Goal: Task Accomplishment & Management: Complete application form

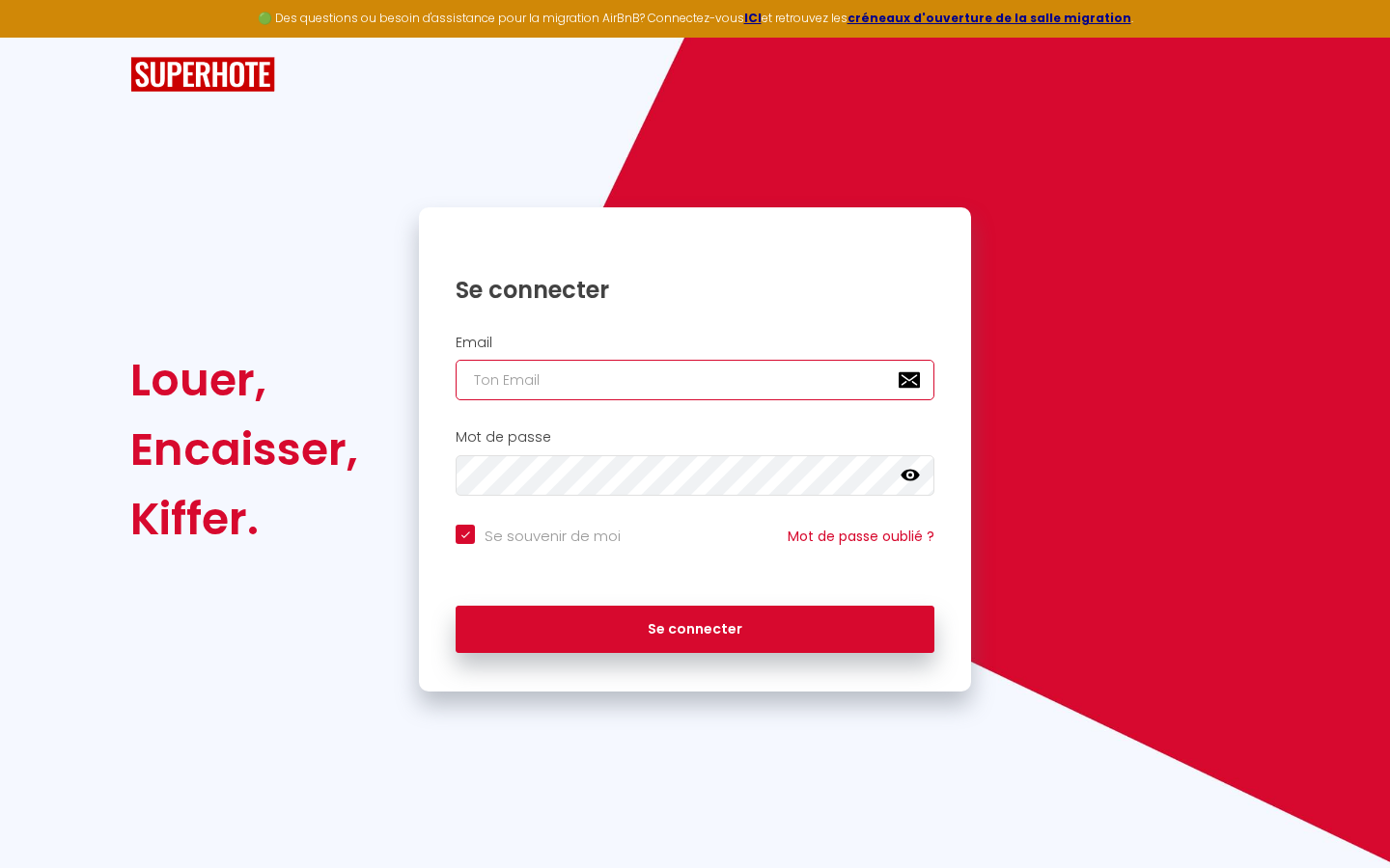
type input "s"
checkbox input "true"
type input "su"
checkbox input "true"
type input "sup"
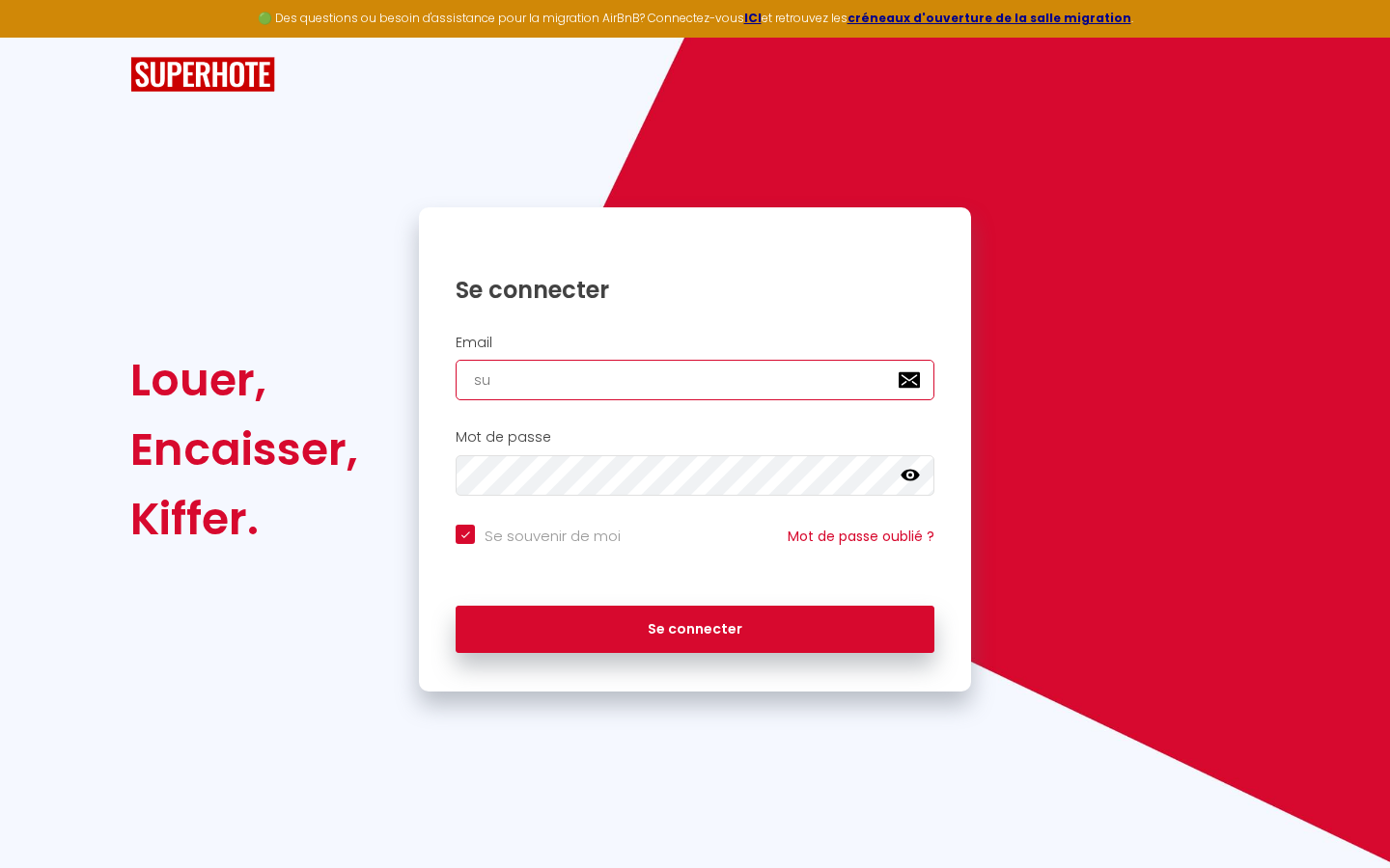
checkbox input "true"
type input "supe"
checkbox input "true"
type input "super"
checkbox input "true"
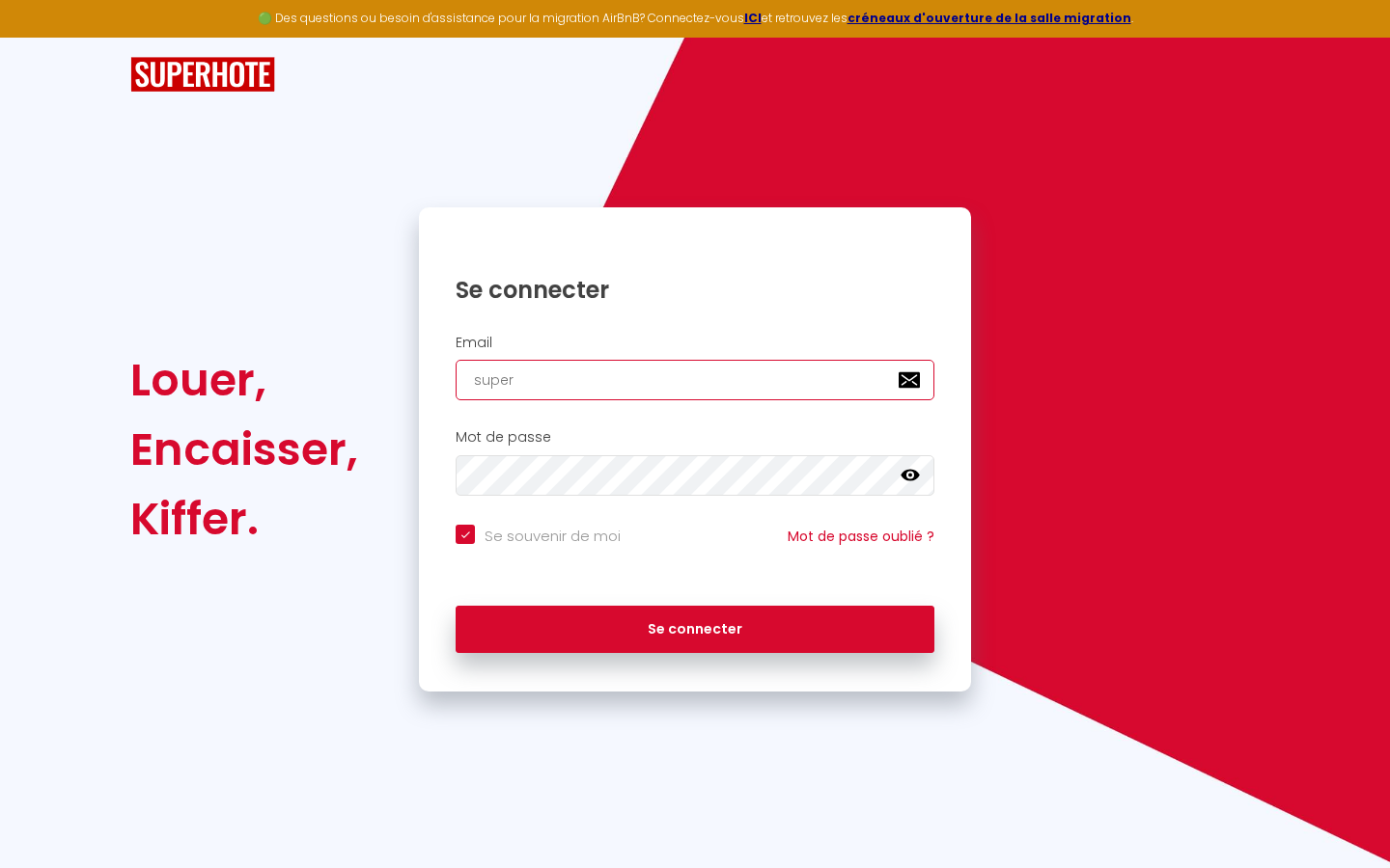
type input "superb"
checkbox input "true"
type input "superbo"
checkbox input "true"
type input "superbor"
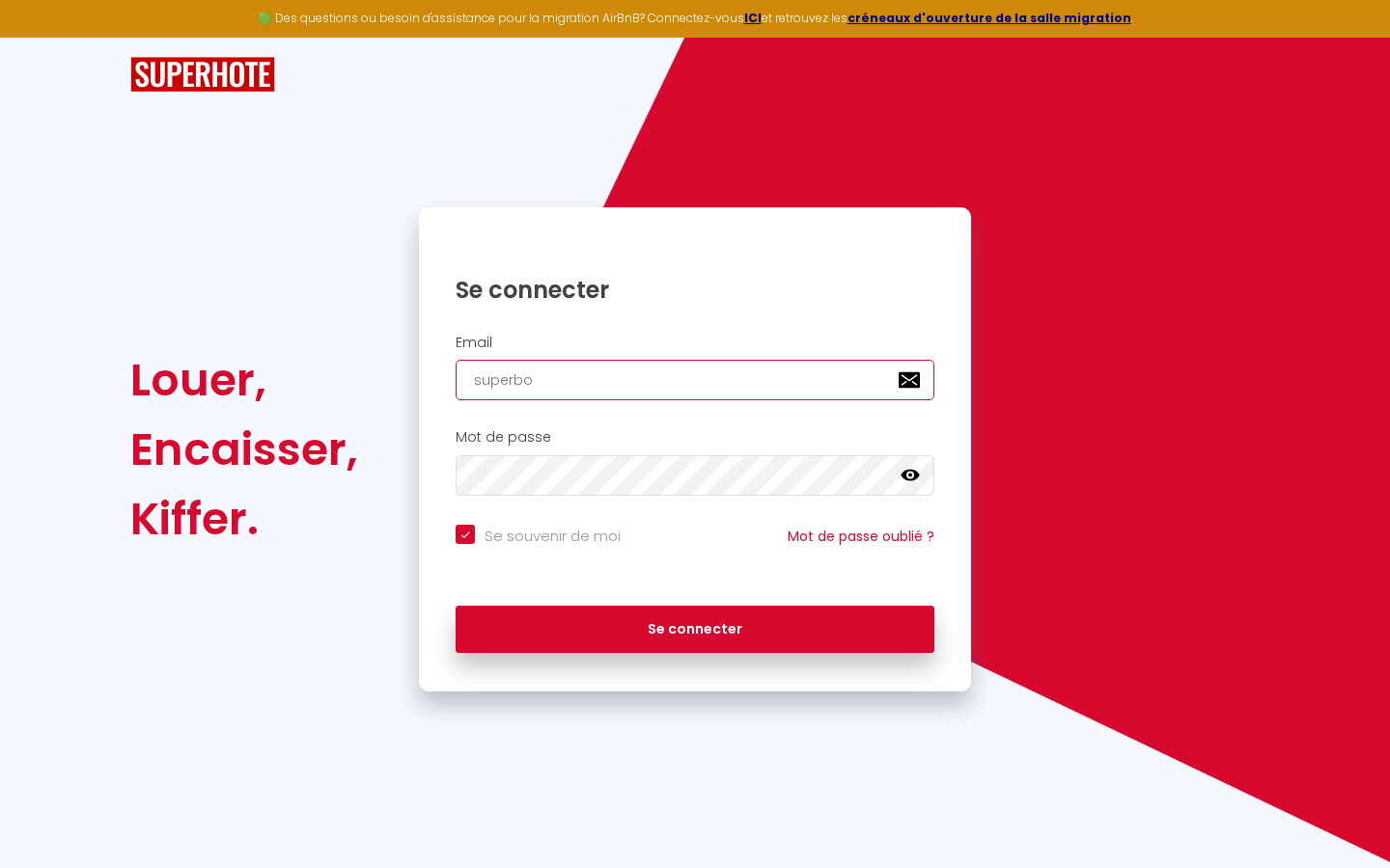
checkbox input "true"
type input "superbord"
checkbox input "true"
type input "superborde"
checkbox input "true"
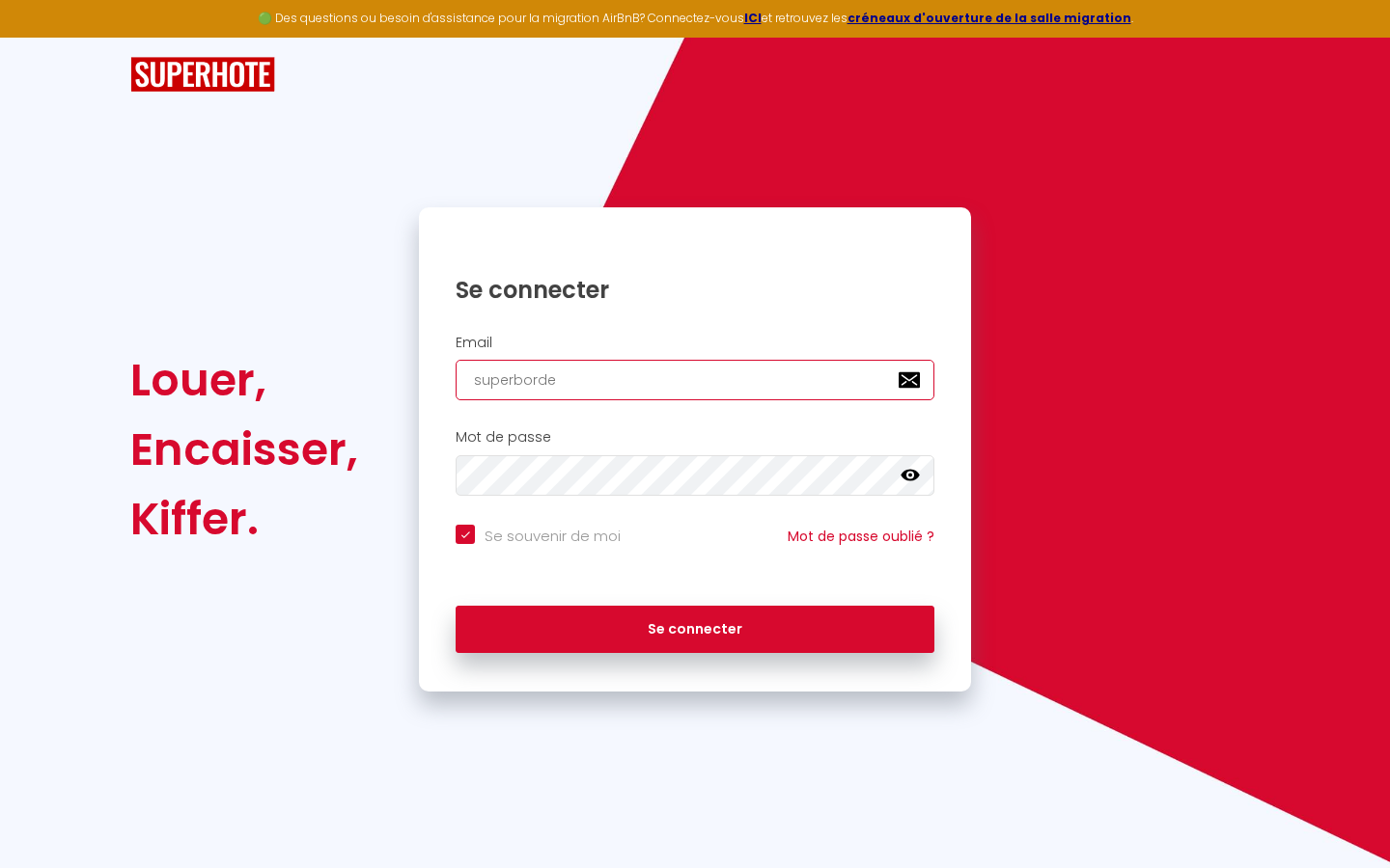
type input "superbordea"
checkbox input "true"
type input "superbordeau"
checkbox input "true"
type input "superbordeaux"
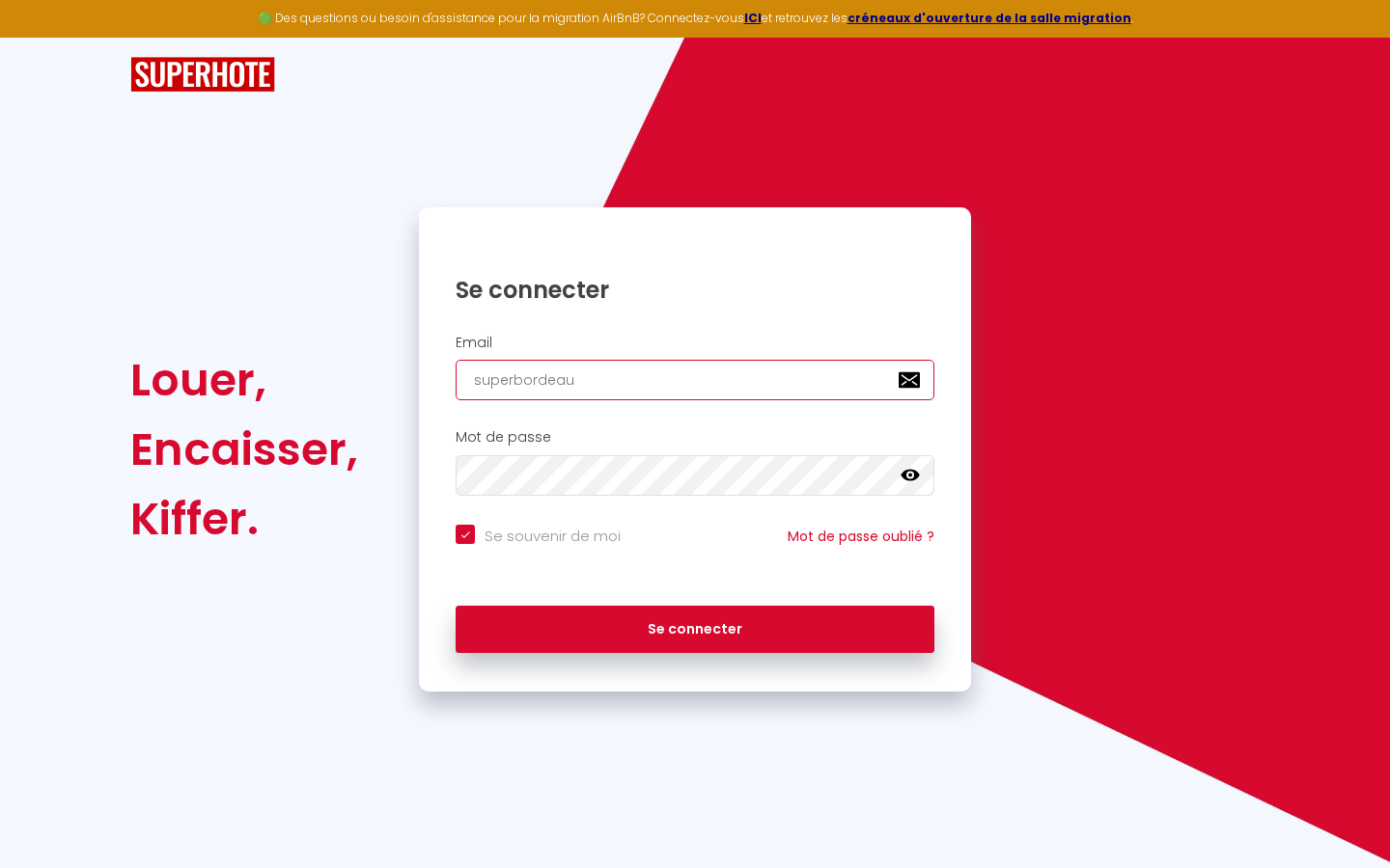
checkbox input "true"
type input "superbordeaux@"
checkbox input "true"
type input "superbordeaux@g"
checkbox input "true"
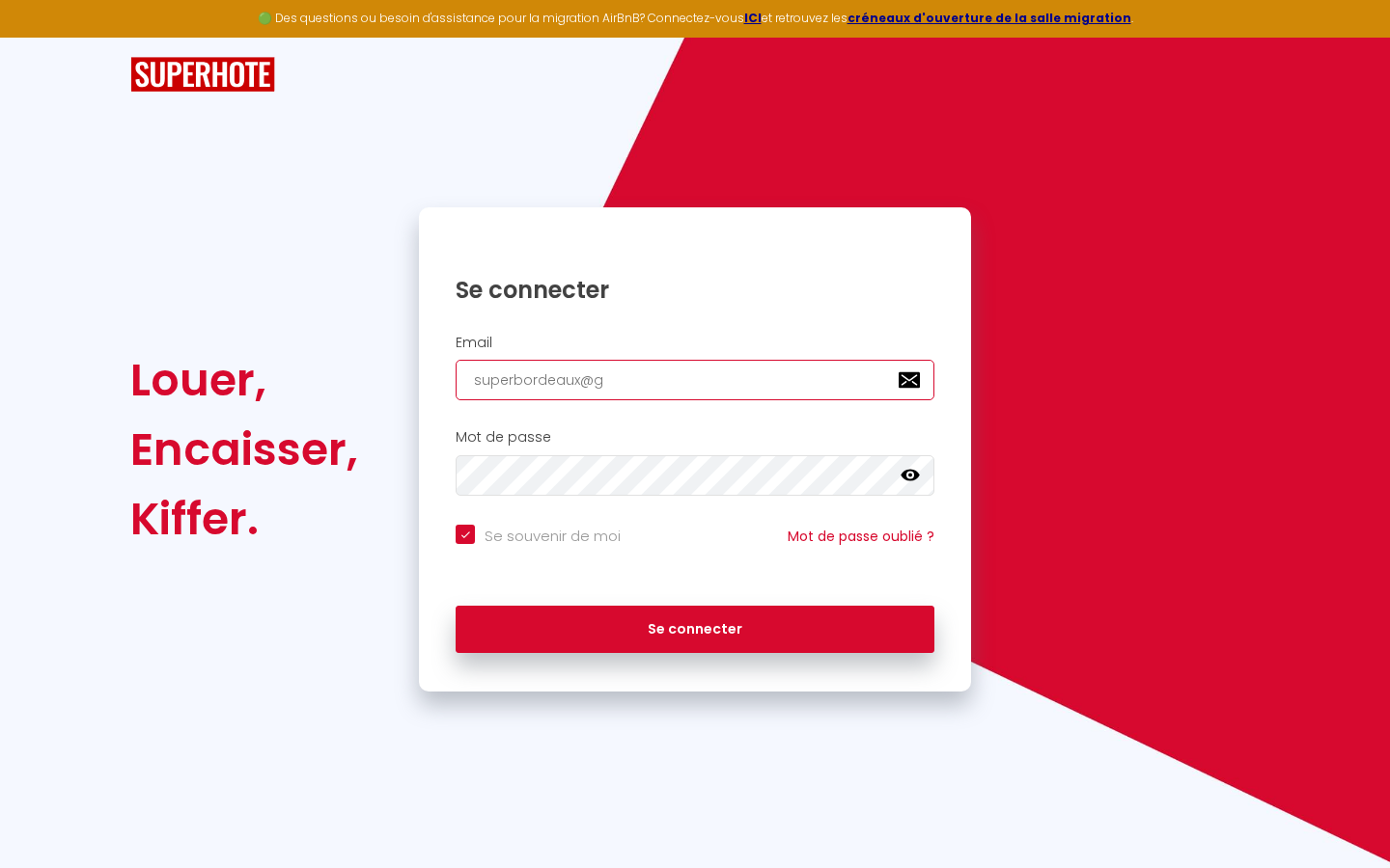
type input "superbordeaux@gm"
checkbox input "true"
type input "superbordeaux@gma"
checkbox input "true"
type input "superbordeaux@gmai"
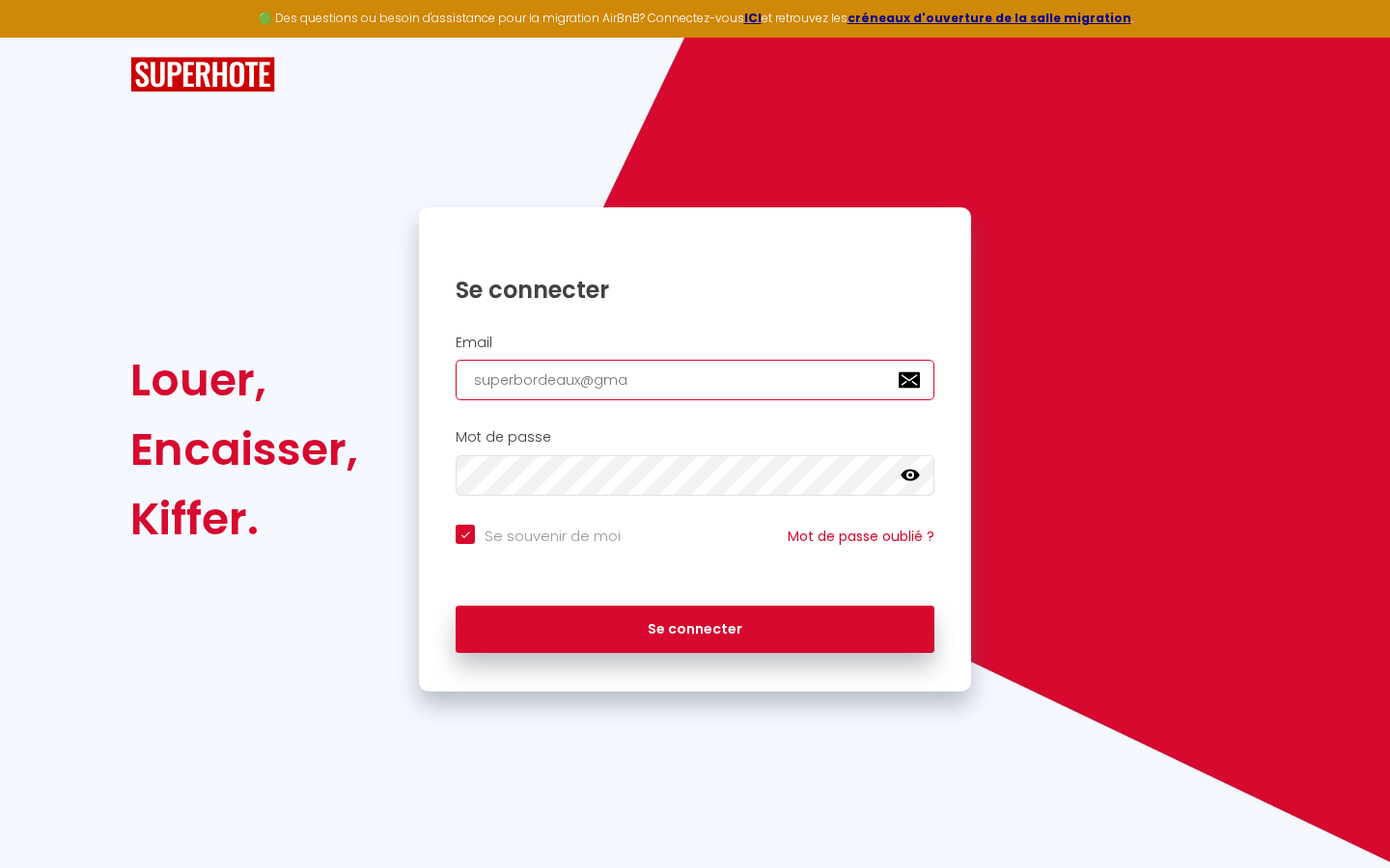
checkbox input "true"
type input "[EMAIL_ADDRESS]"
checkbox input "true"
type input "[EMAIL_ADDRESS]."
checkbox input "true"
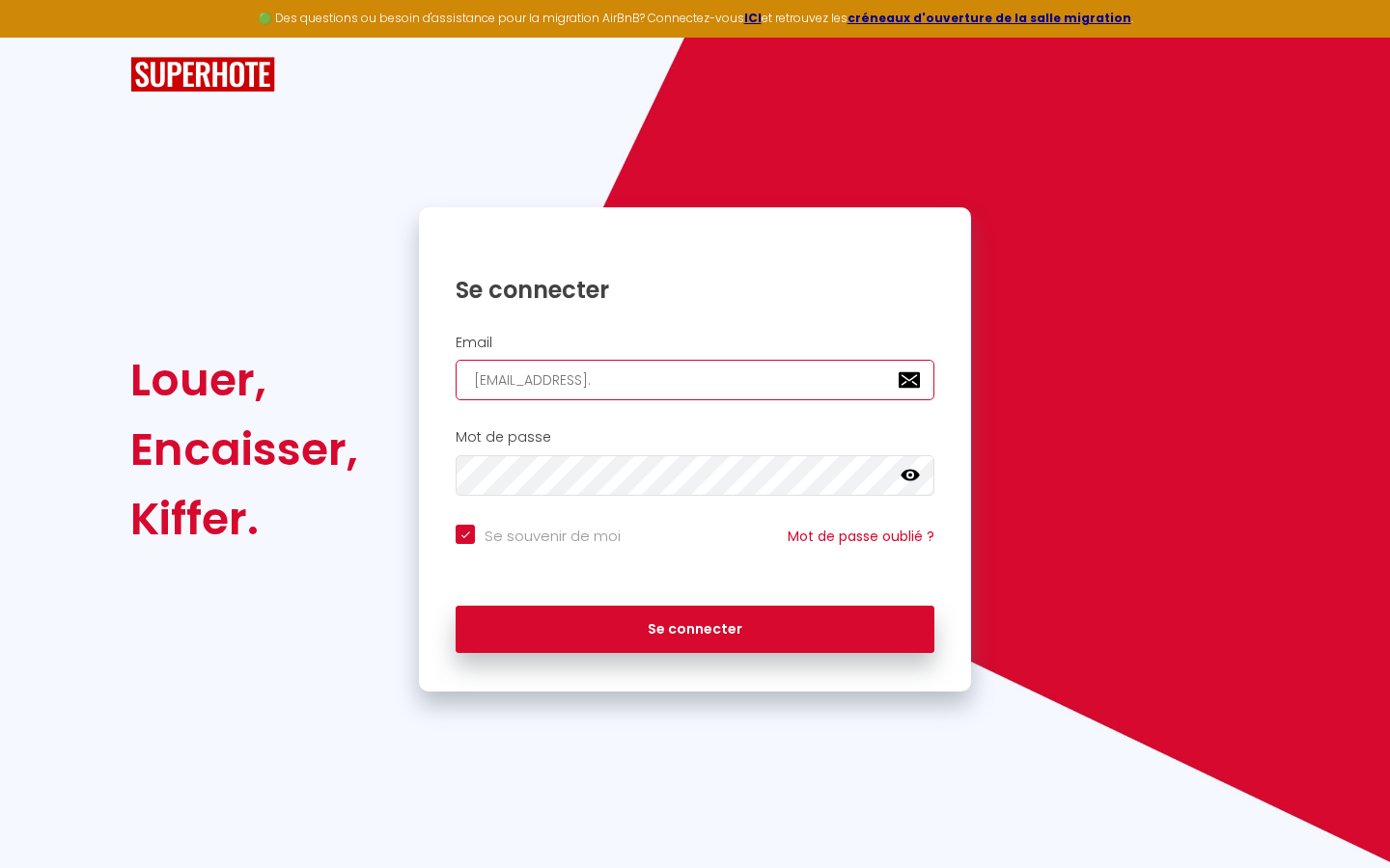
type input "superbordeaux@gmail.c"
checkbox input "true"
type input "[EMAIL_ADDRESS][DOMAIN_NAME]"
checkbox input "true"
type input "[EMAIL_ADDRESS][DOMAIN_NAME]"
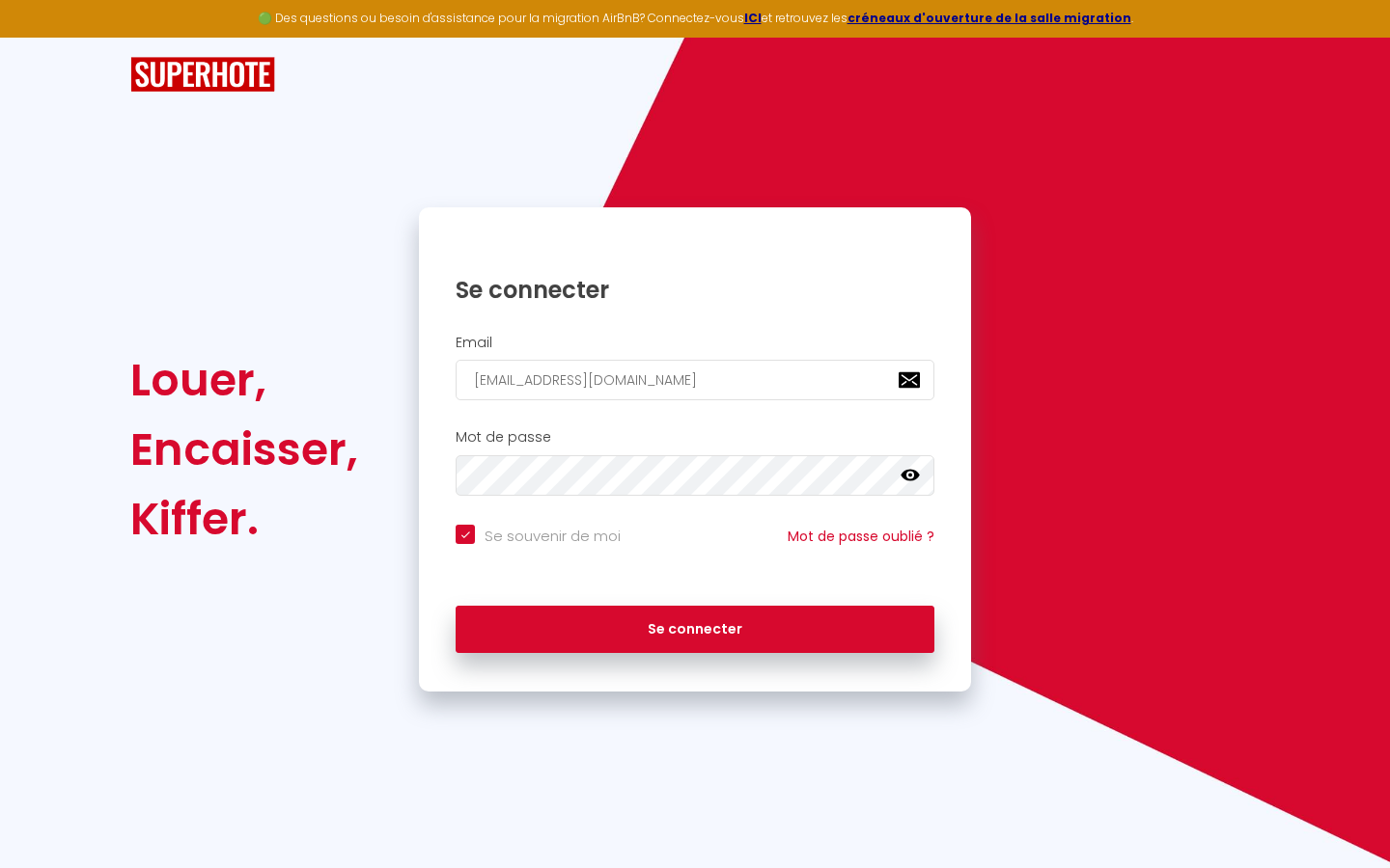
checkbox input "true"
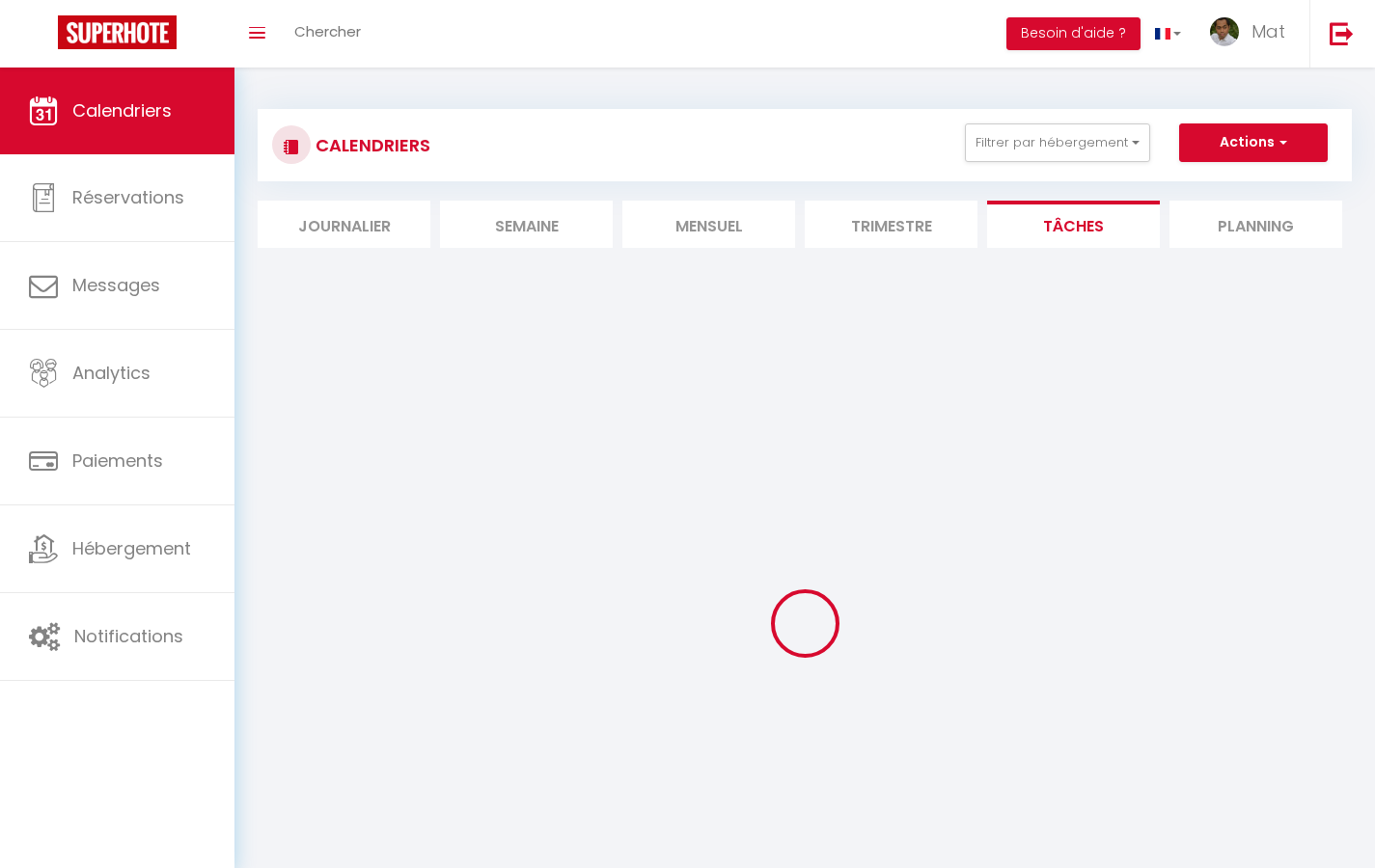
select select
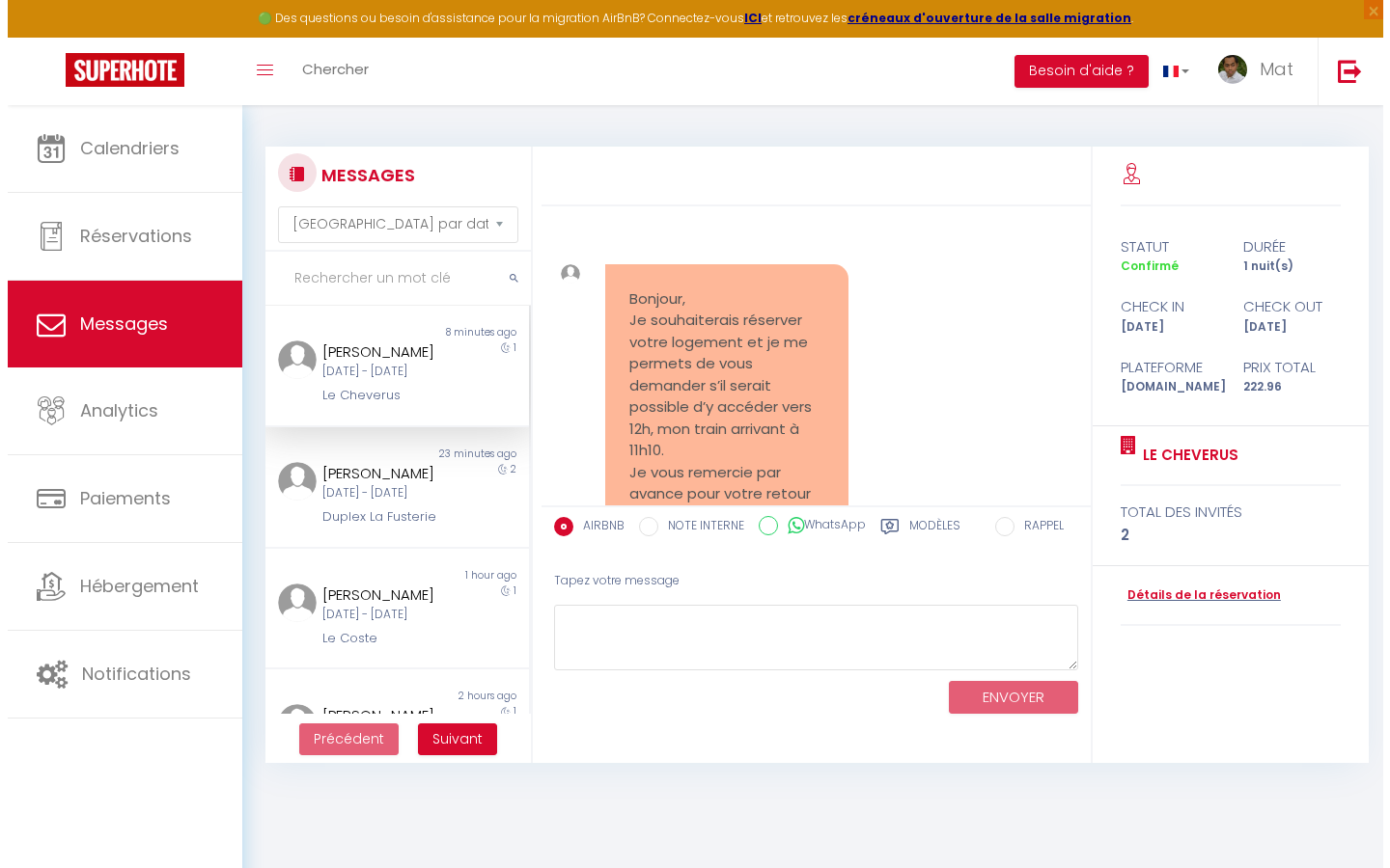
scroll to position [7589, 0]
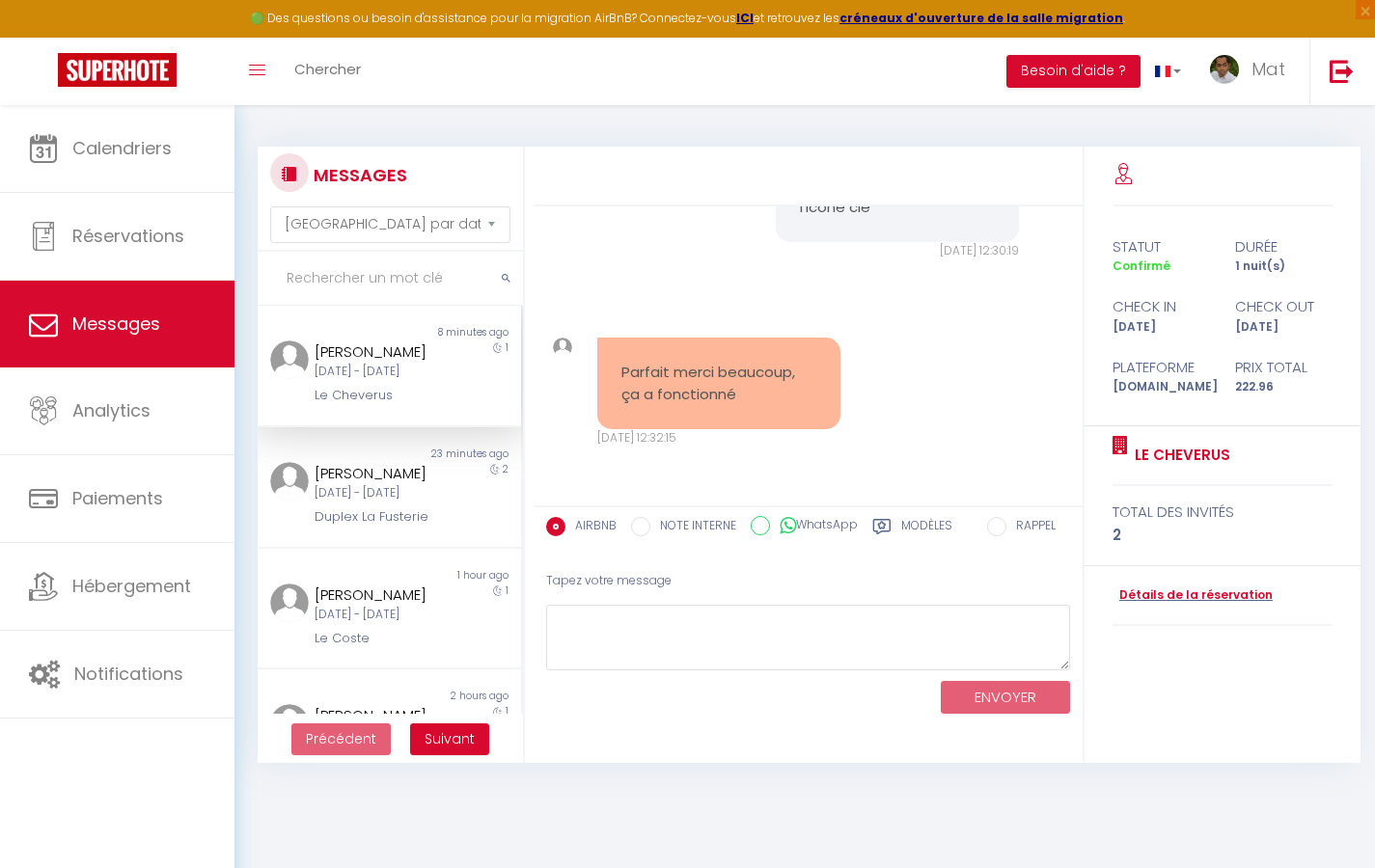
select select "2025"
select select "9"
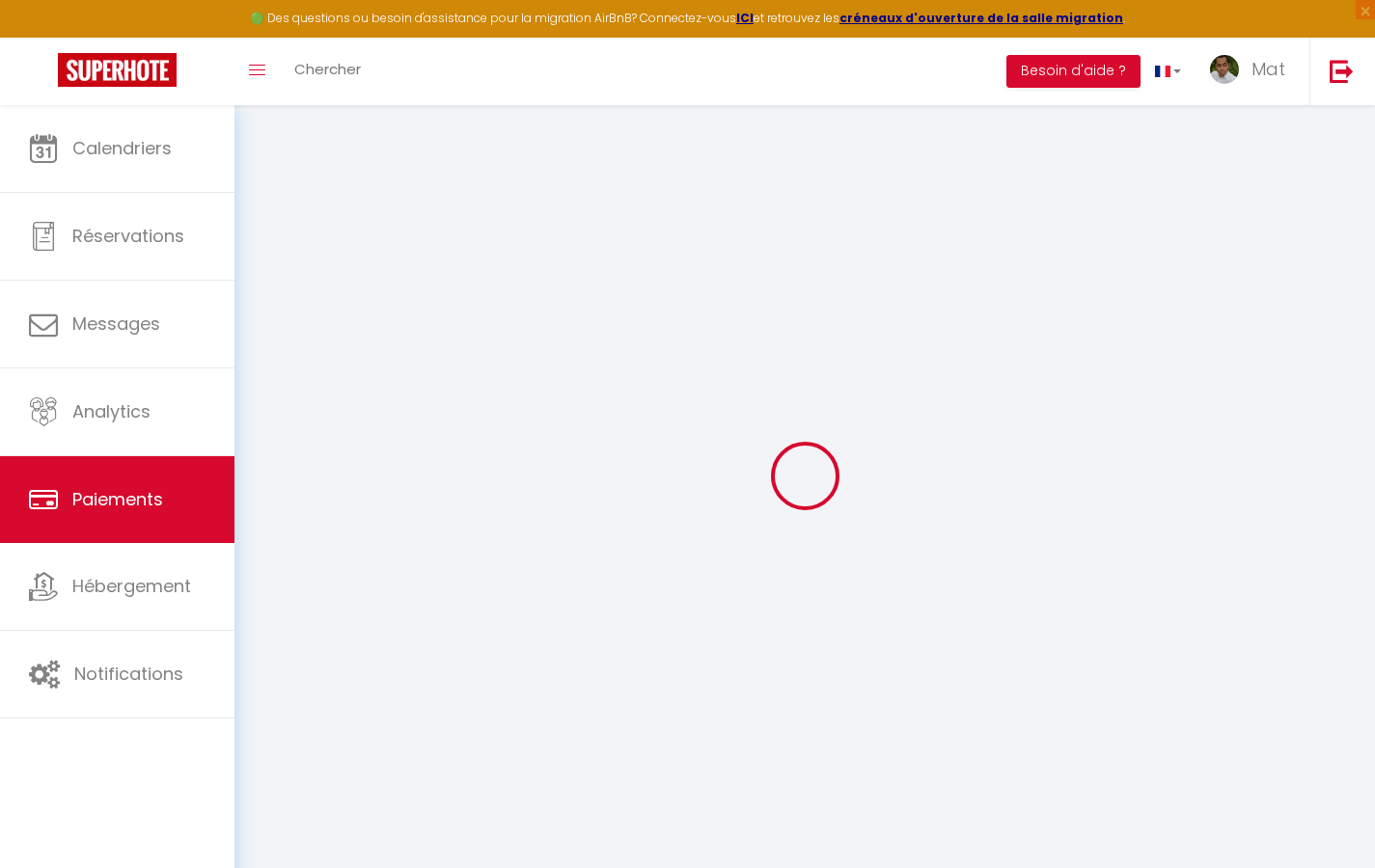
select select "2"
select select "0"
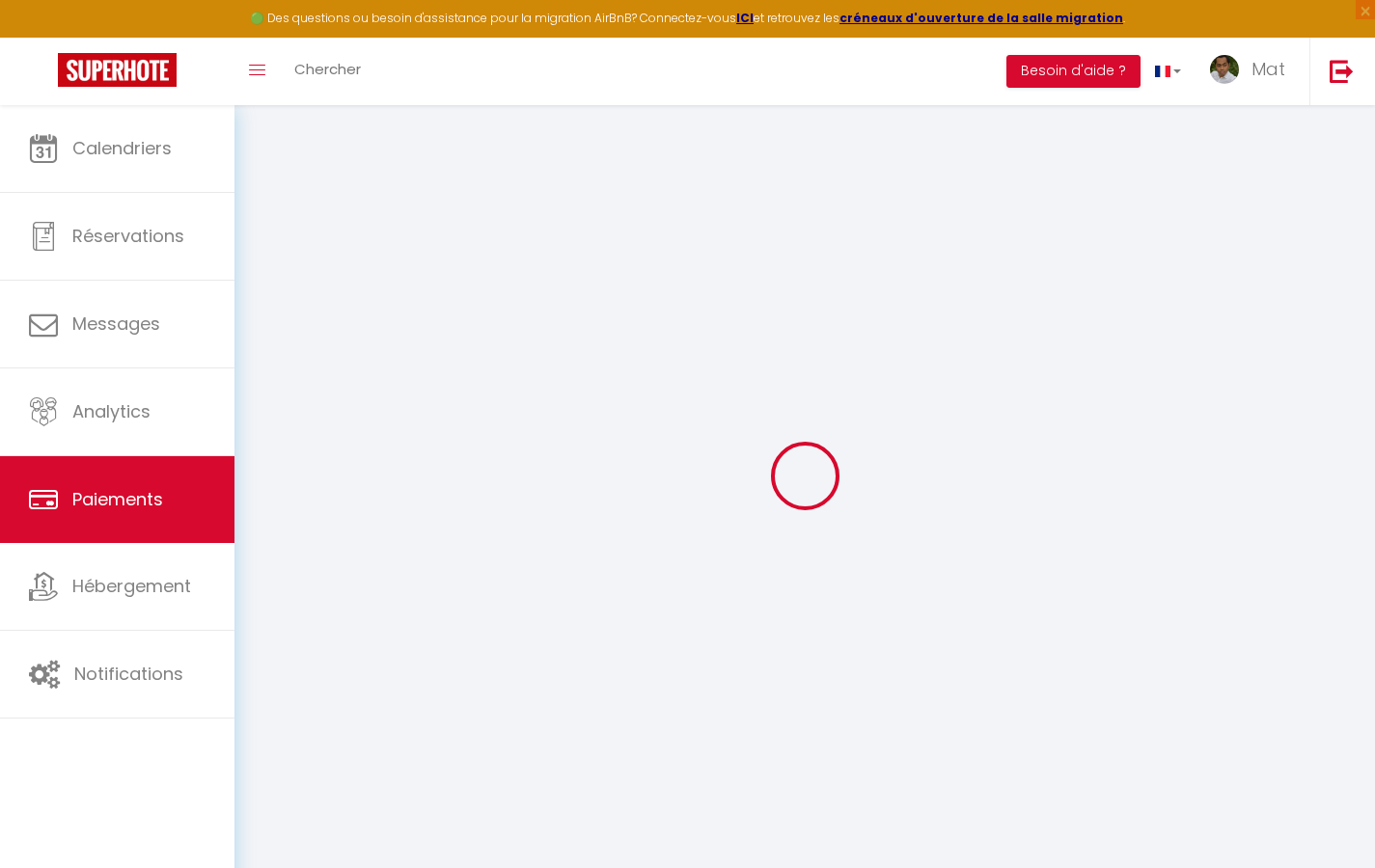
select select "0"
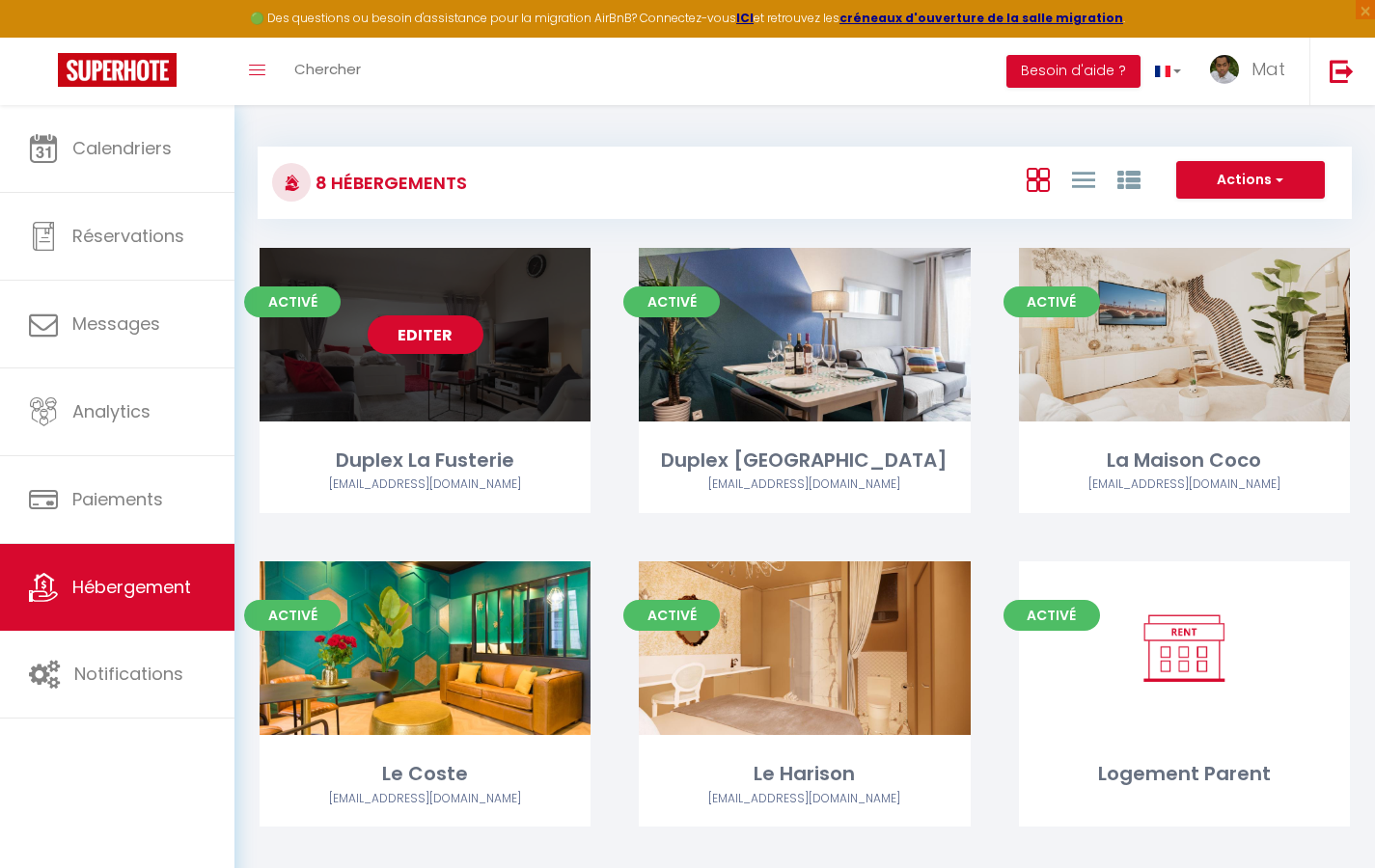
select select "3"
select select "2"
select select "1"
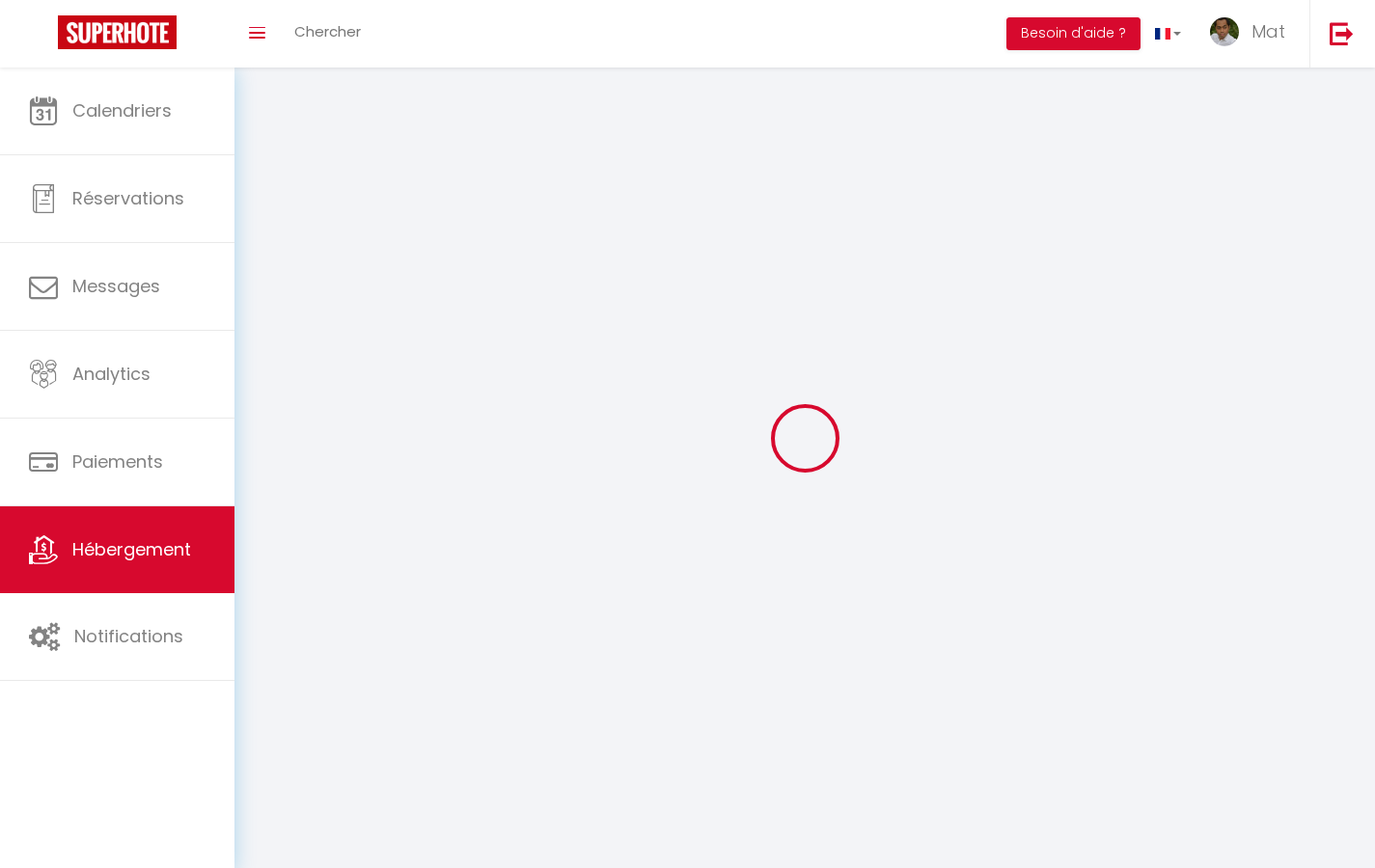
select select
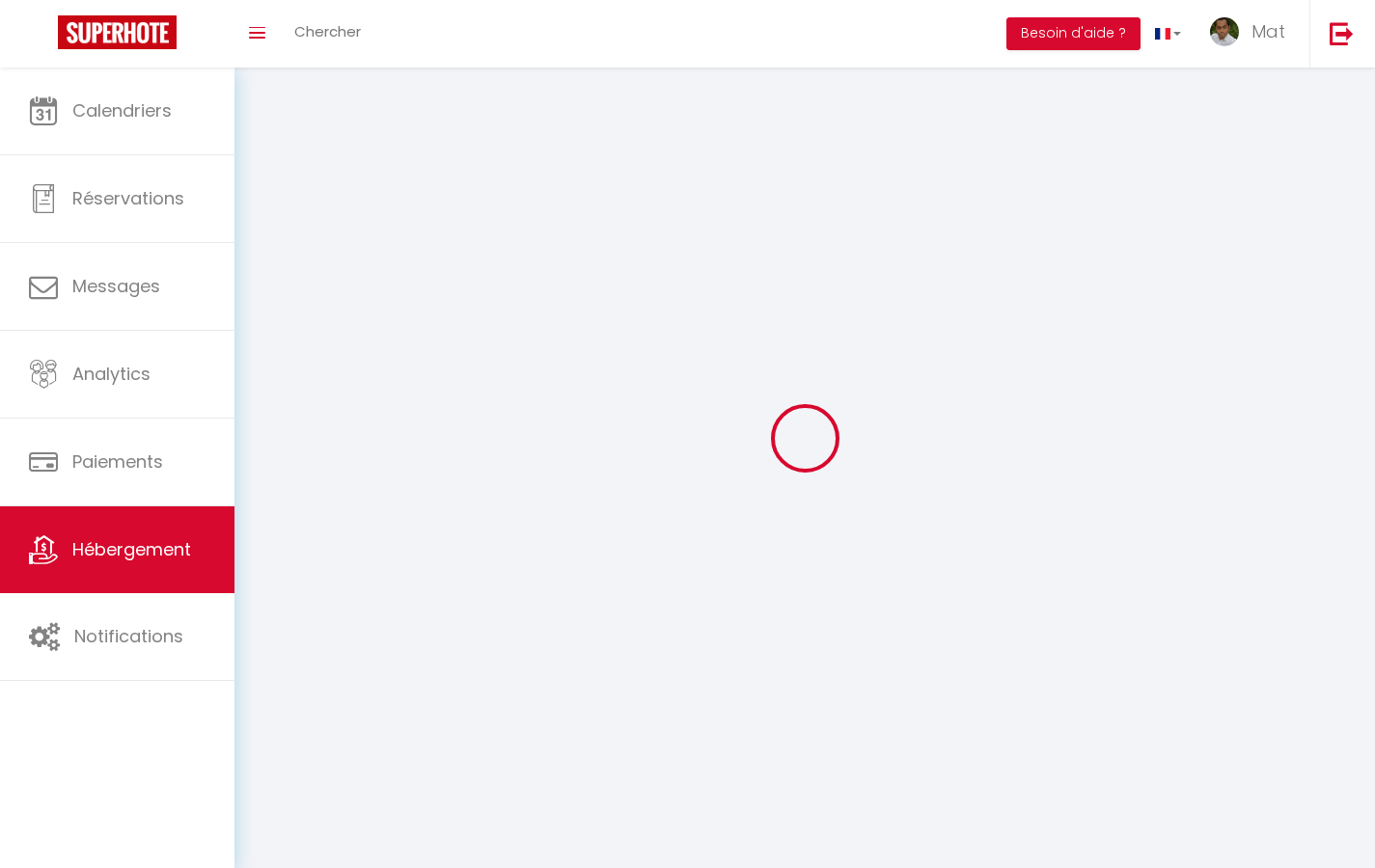
checkbox input "false"
select select
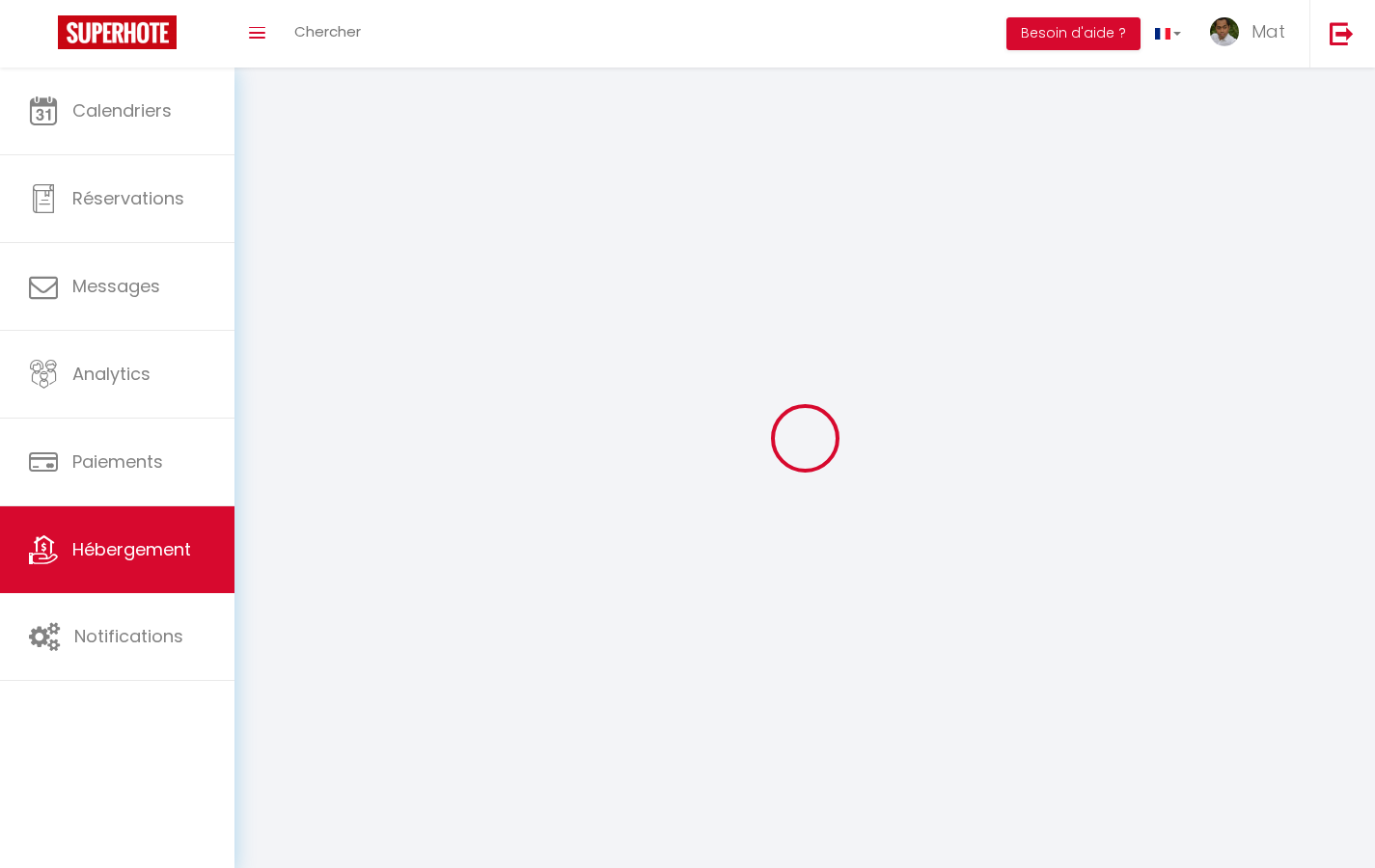
select select
select select "1"
select select
select select "28"
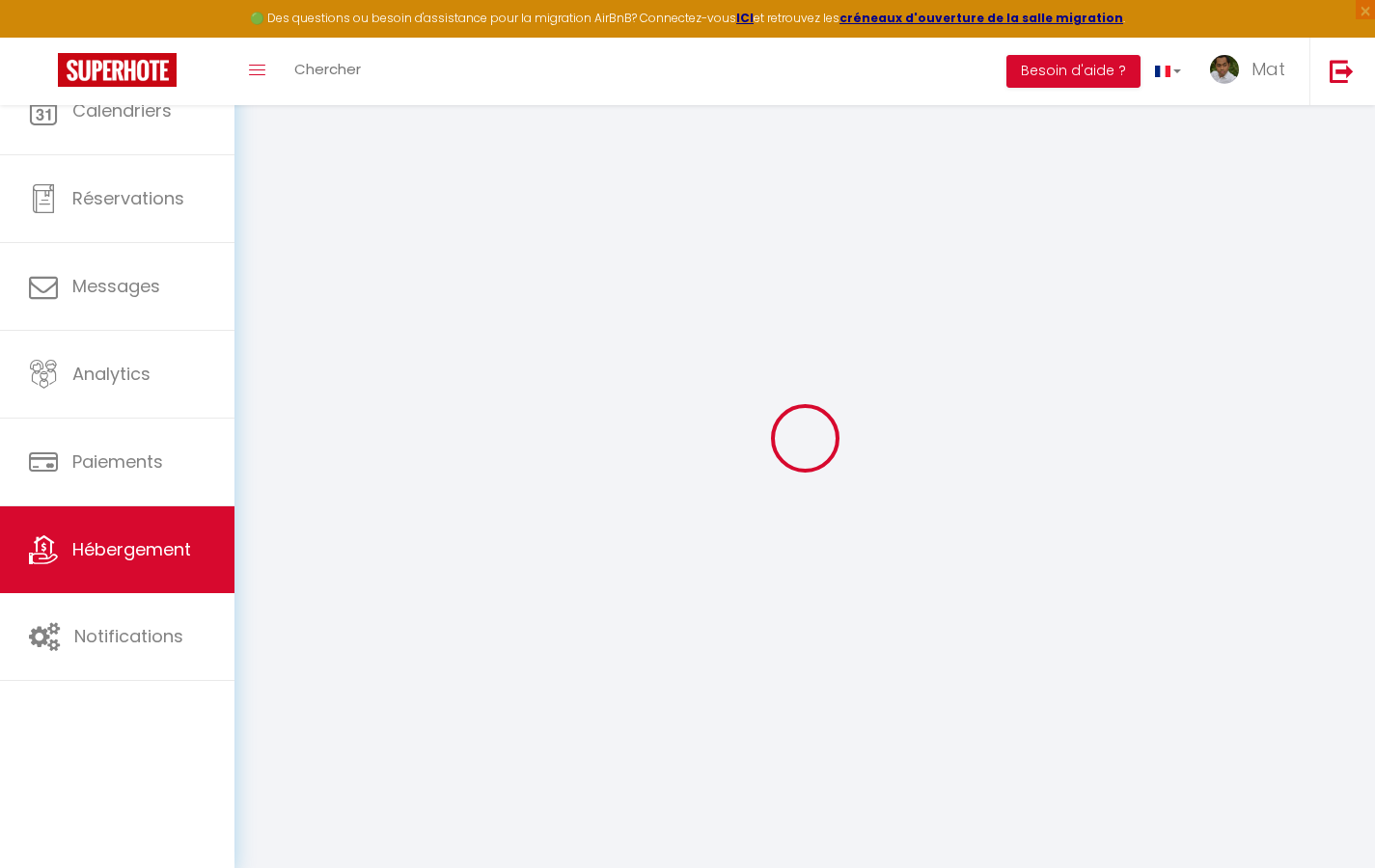
select select
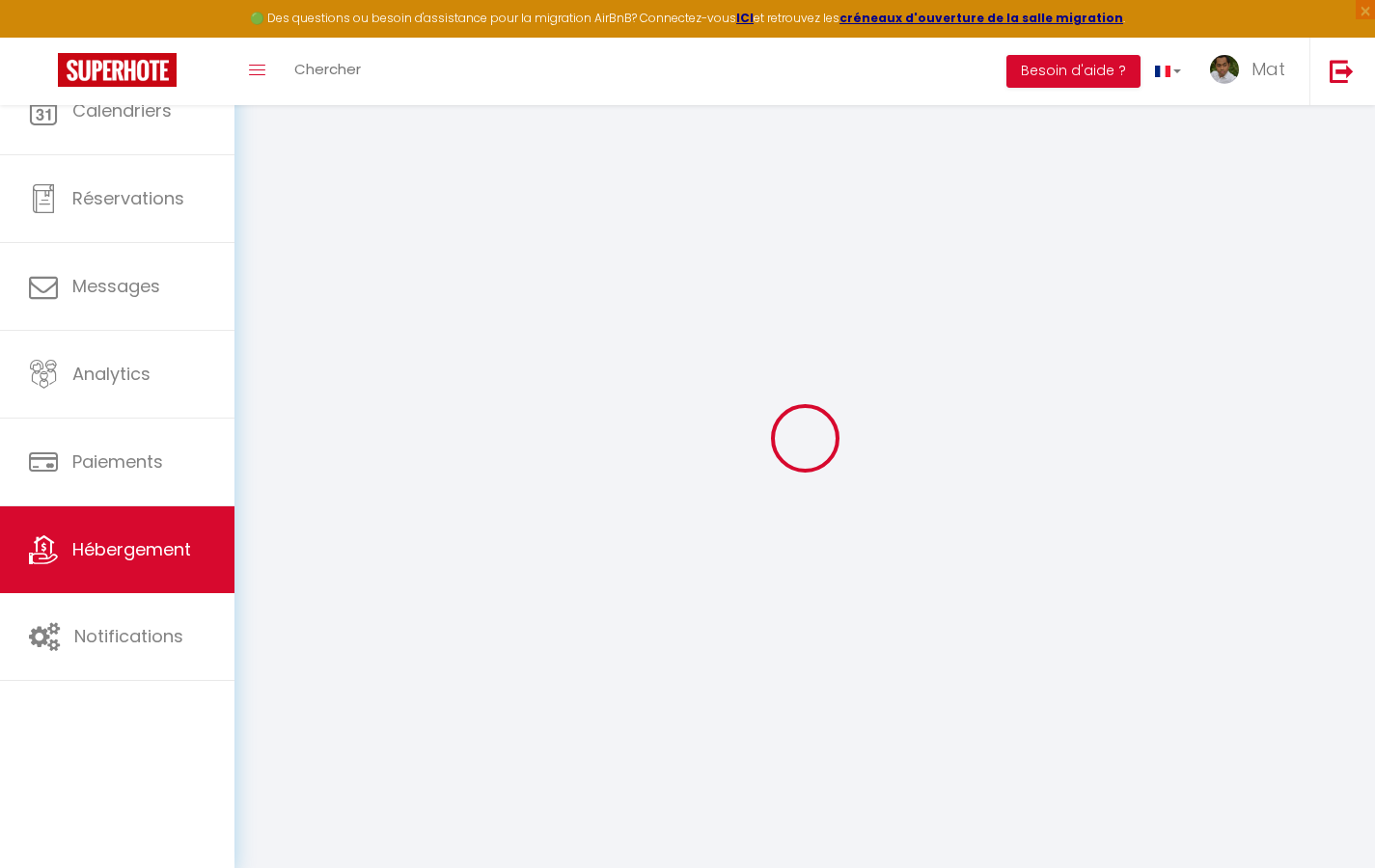
select select
checkbox input "false"
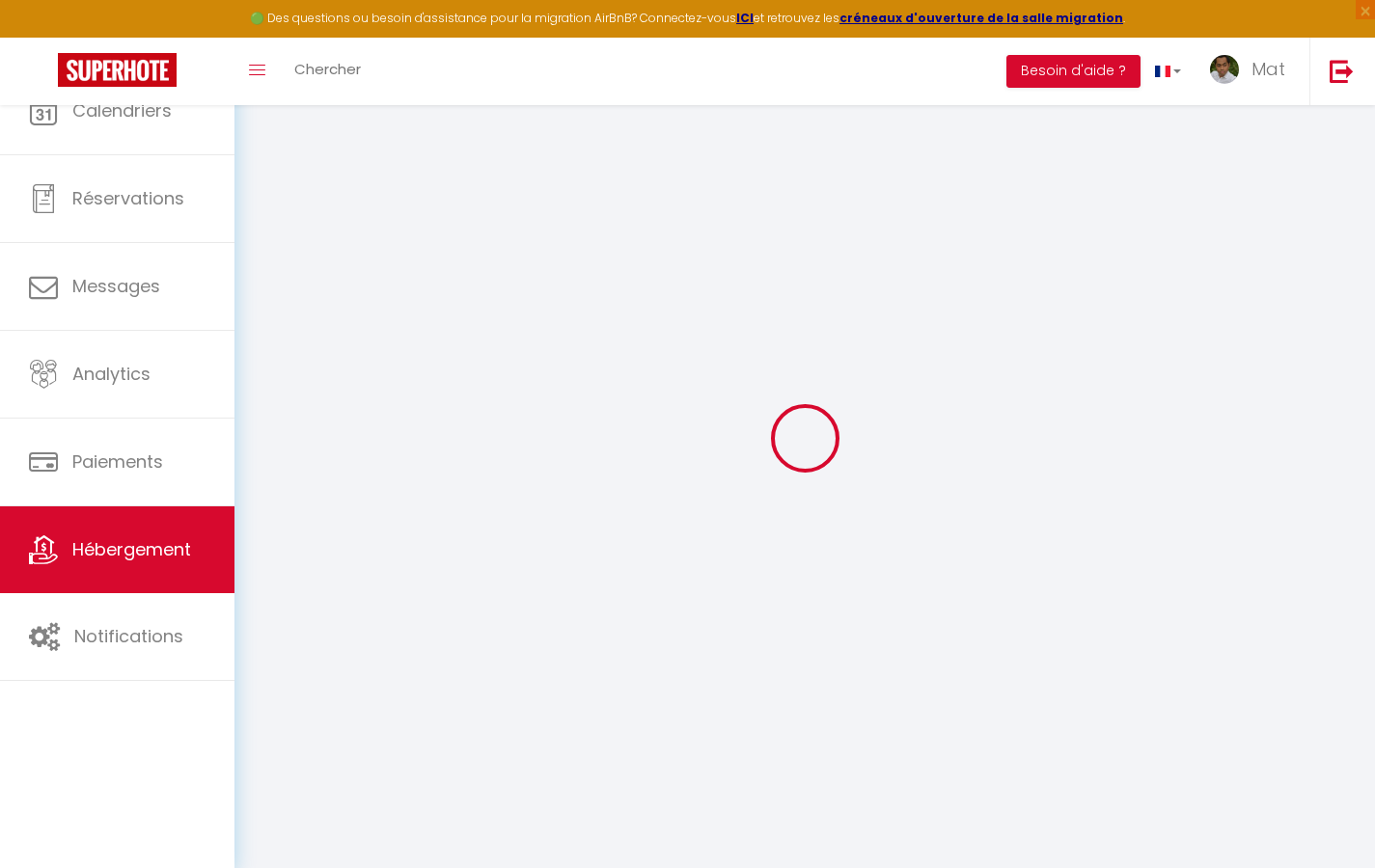
select select
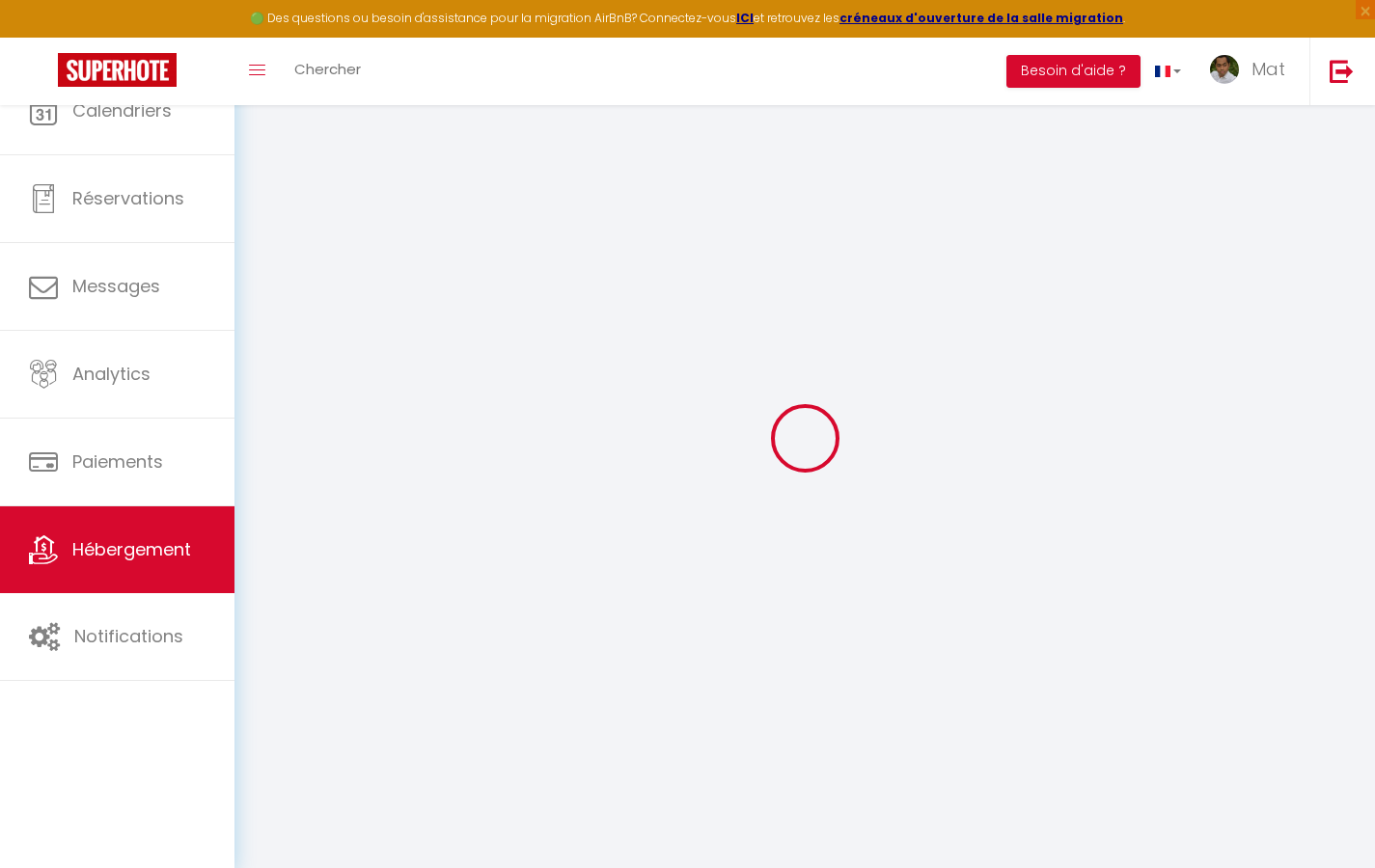
select select
checkbox input "false"
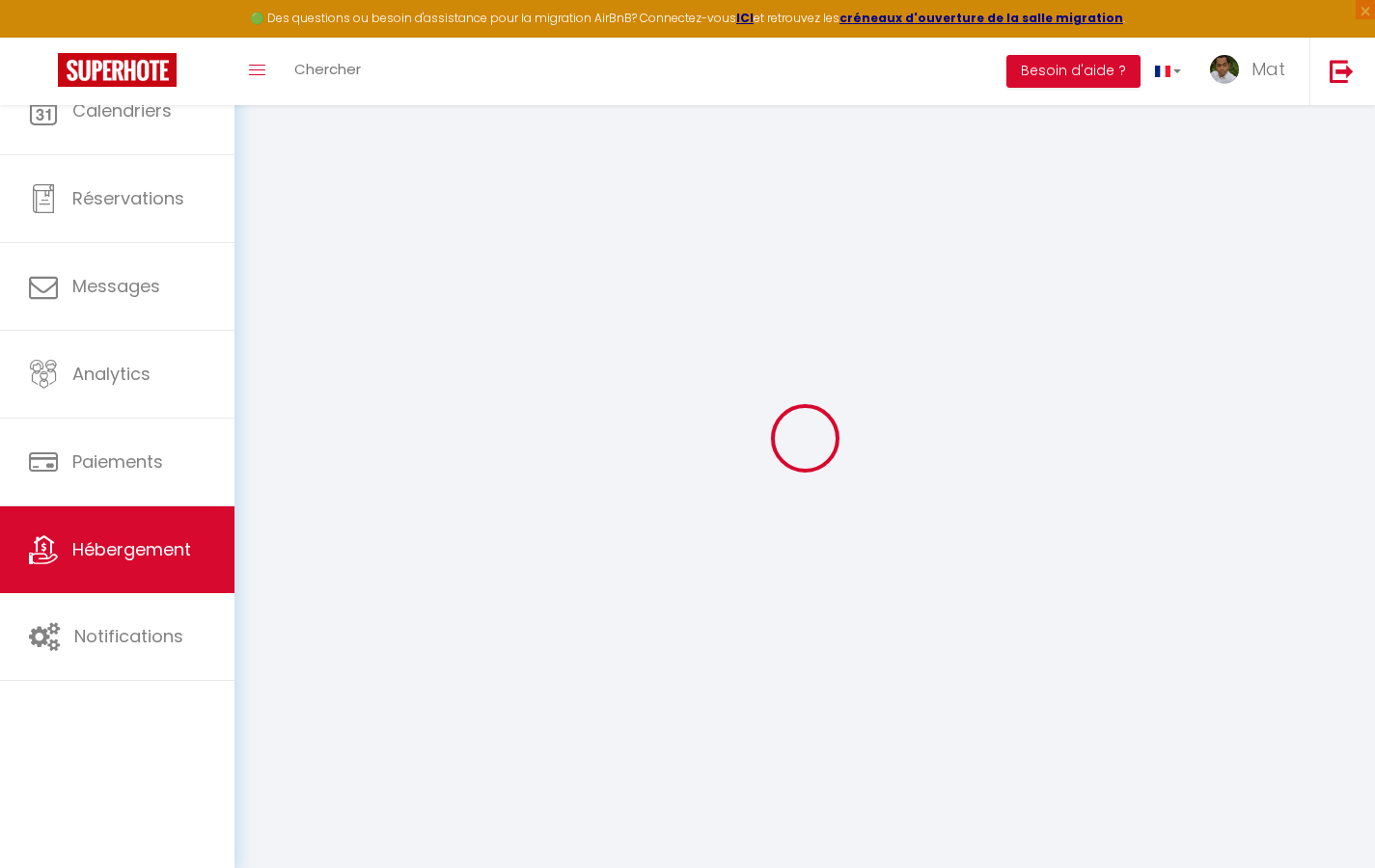
checkbox input "false"
select select
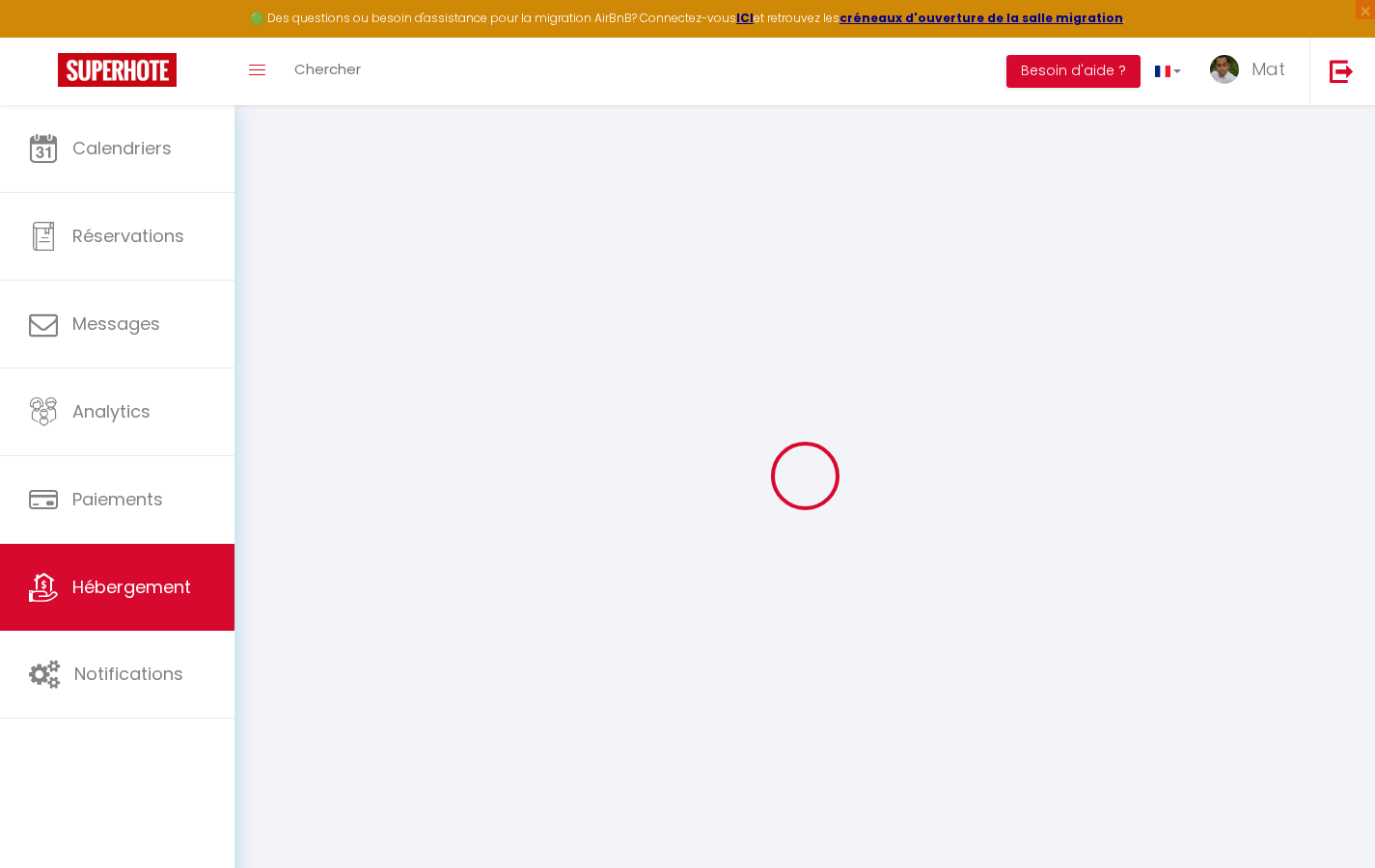
select select
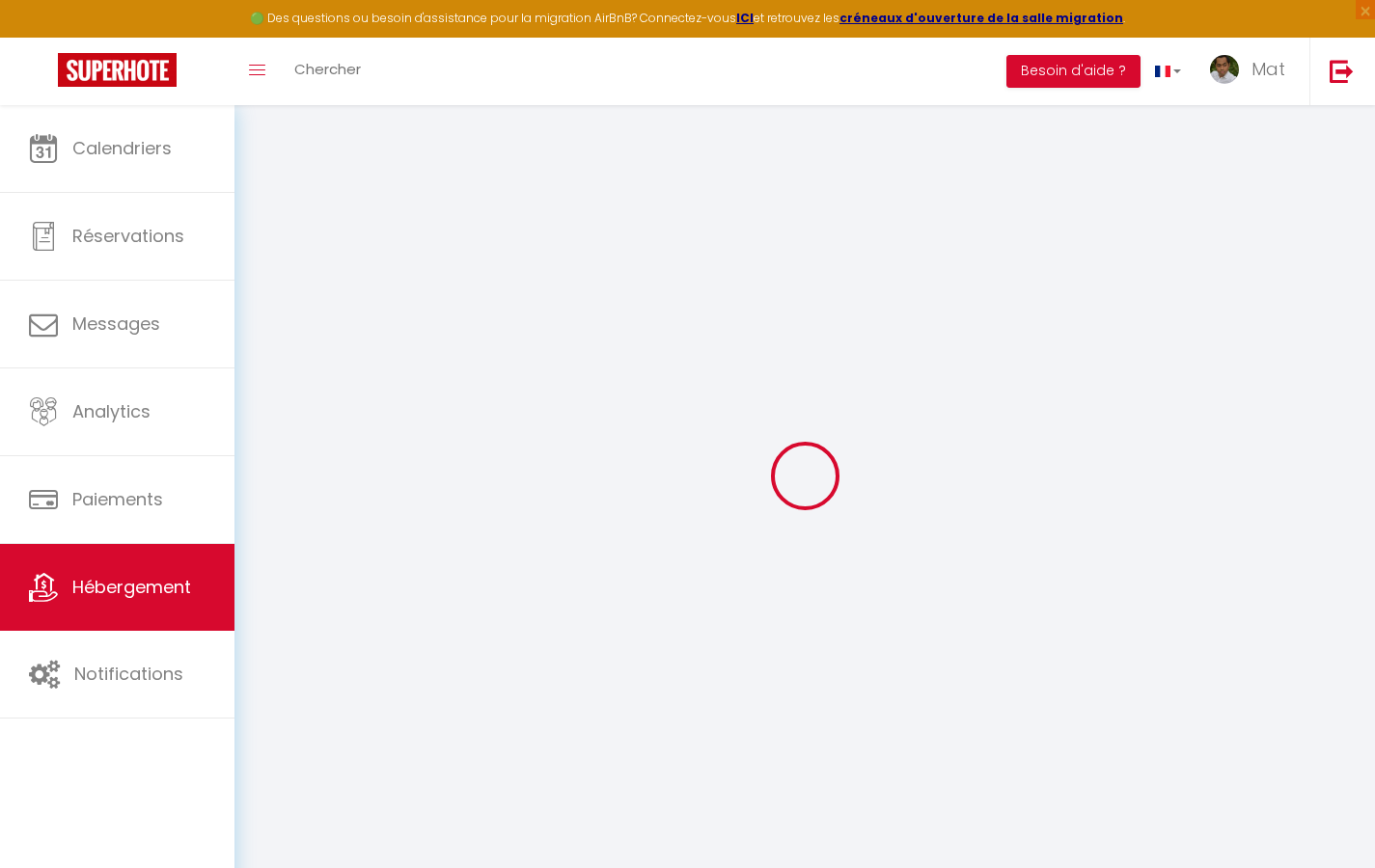
select select
checkbox input "false"
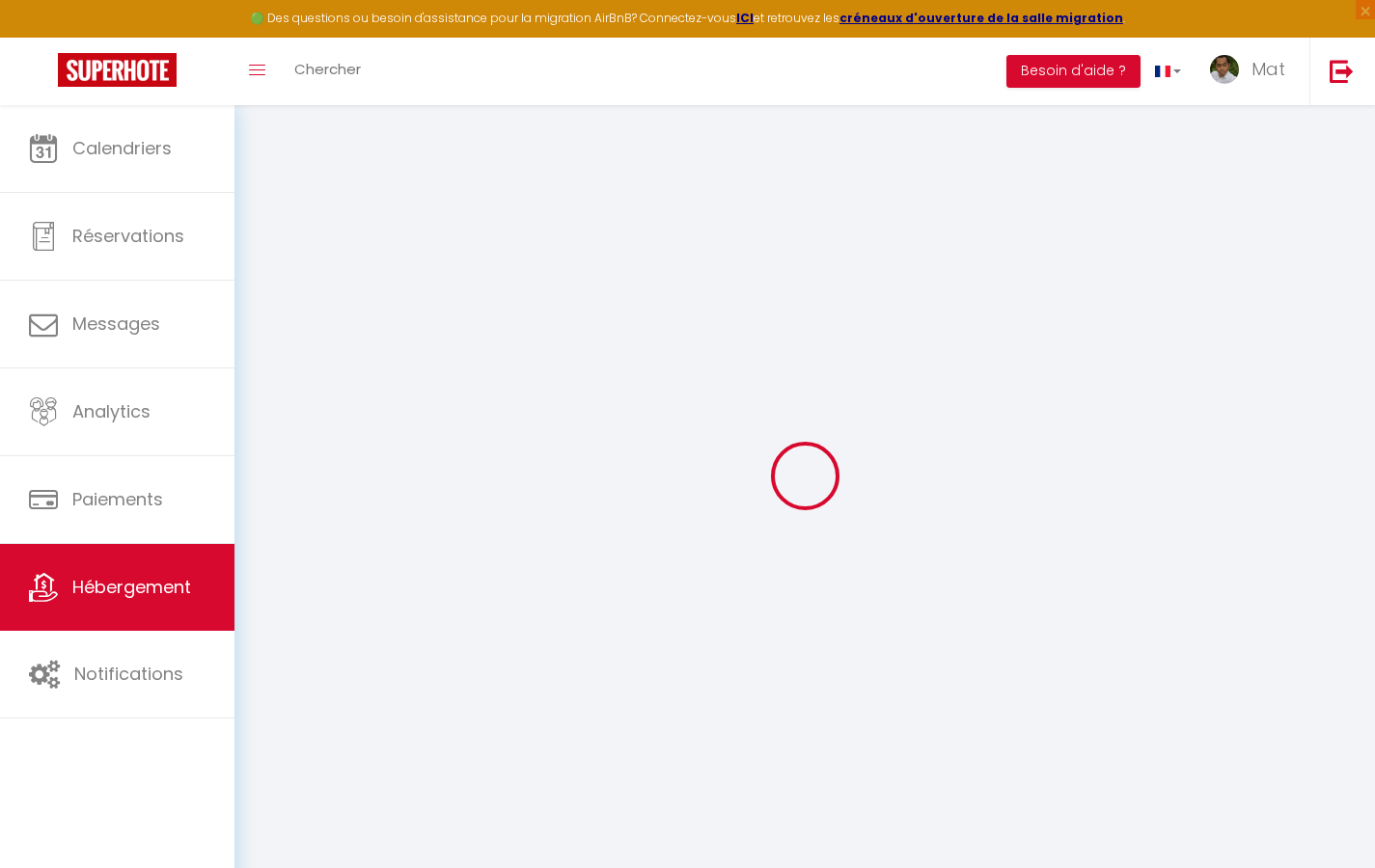
select select
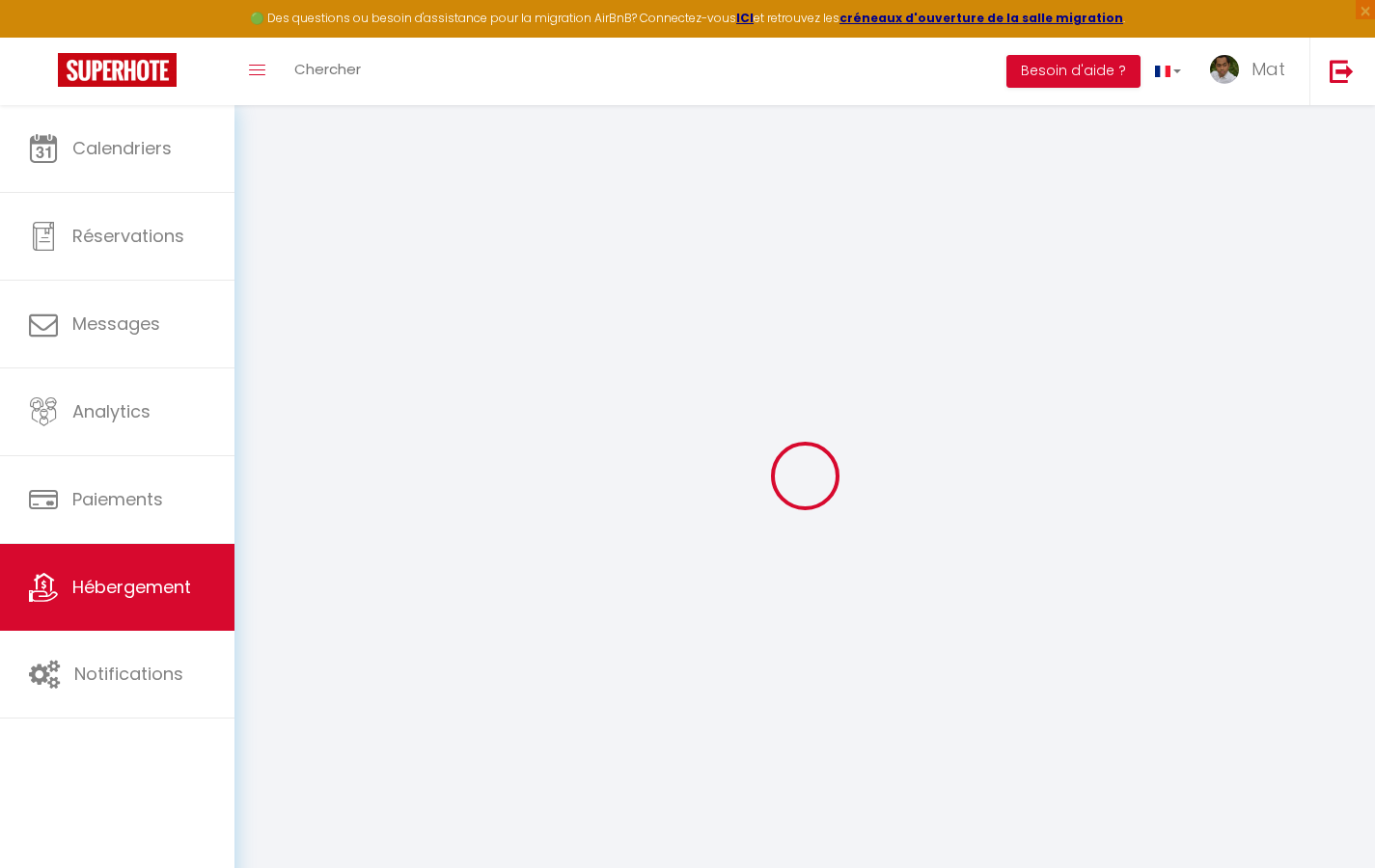
select select
checkbox input "false"
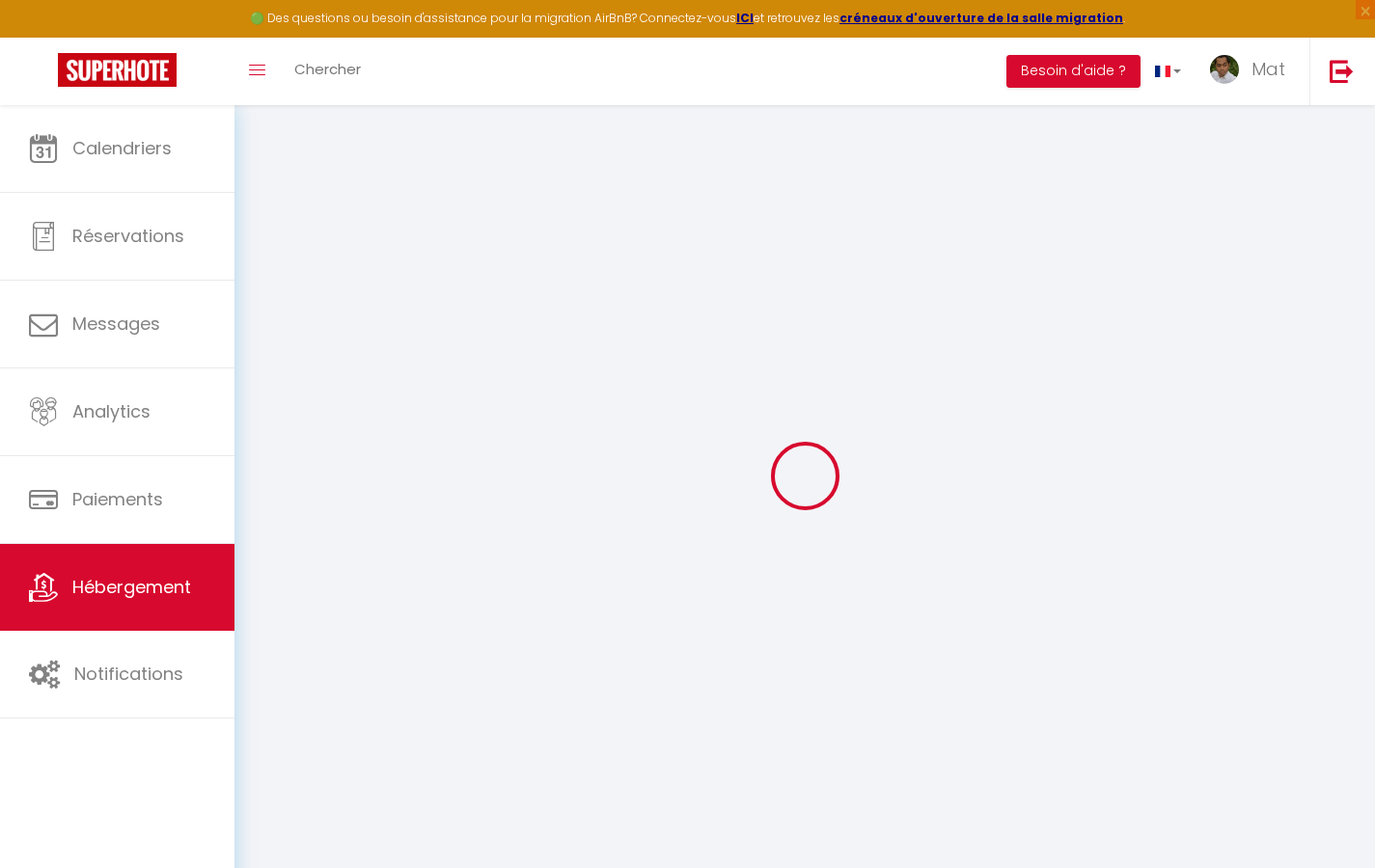
checkbox input "false"
select select
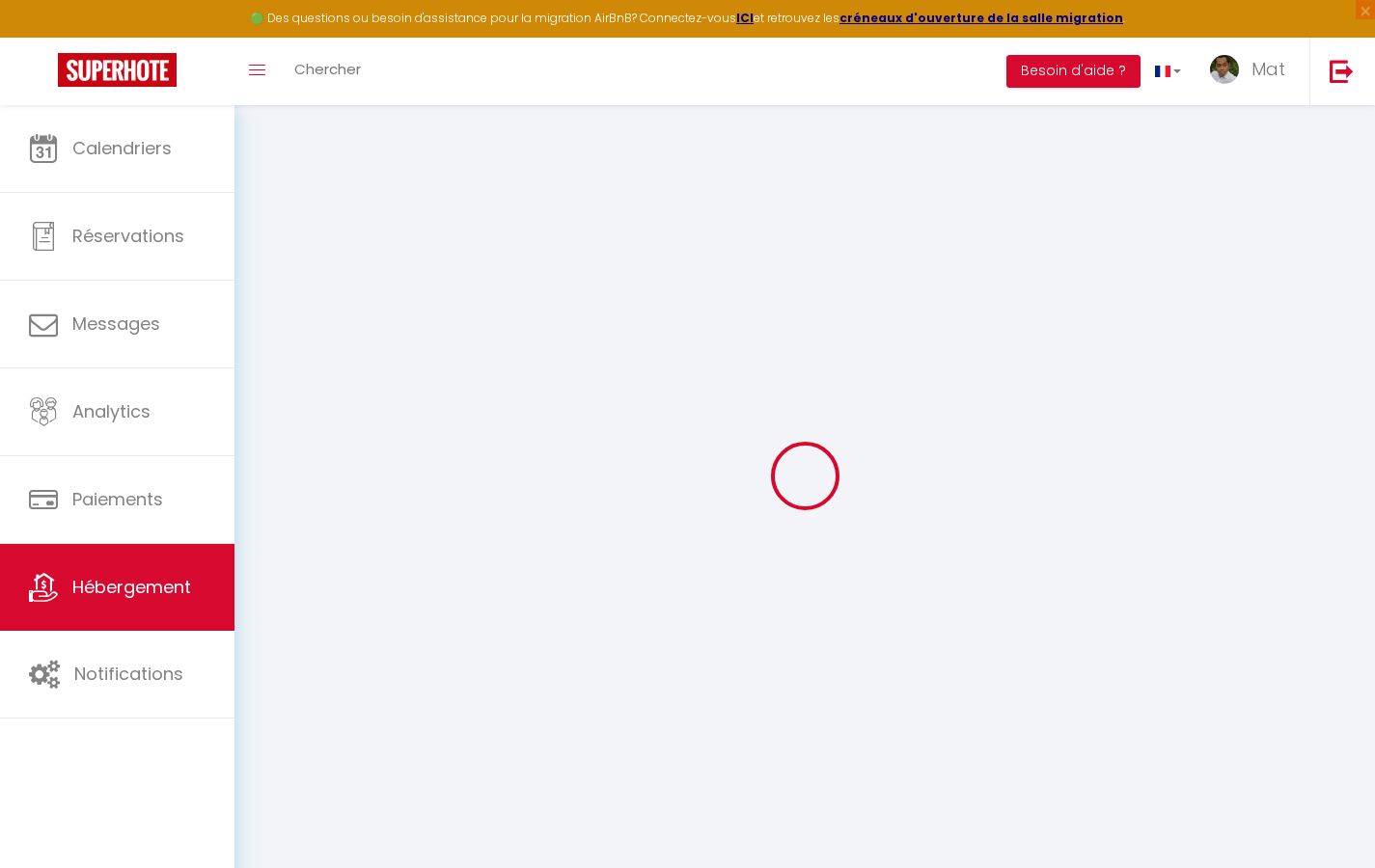
select select
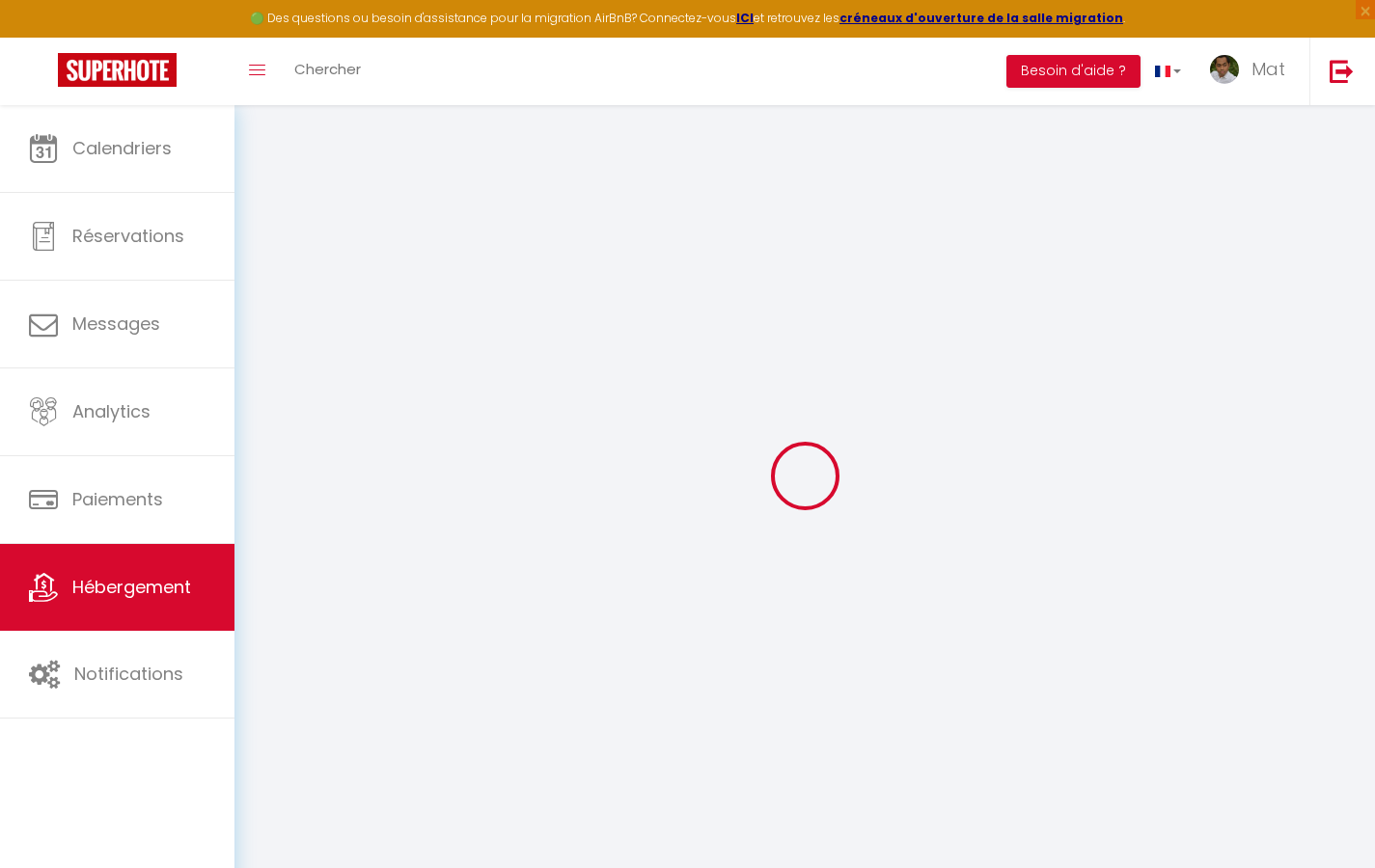
checkbox input "false"
select select
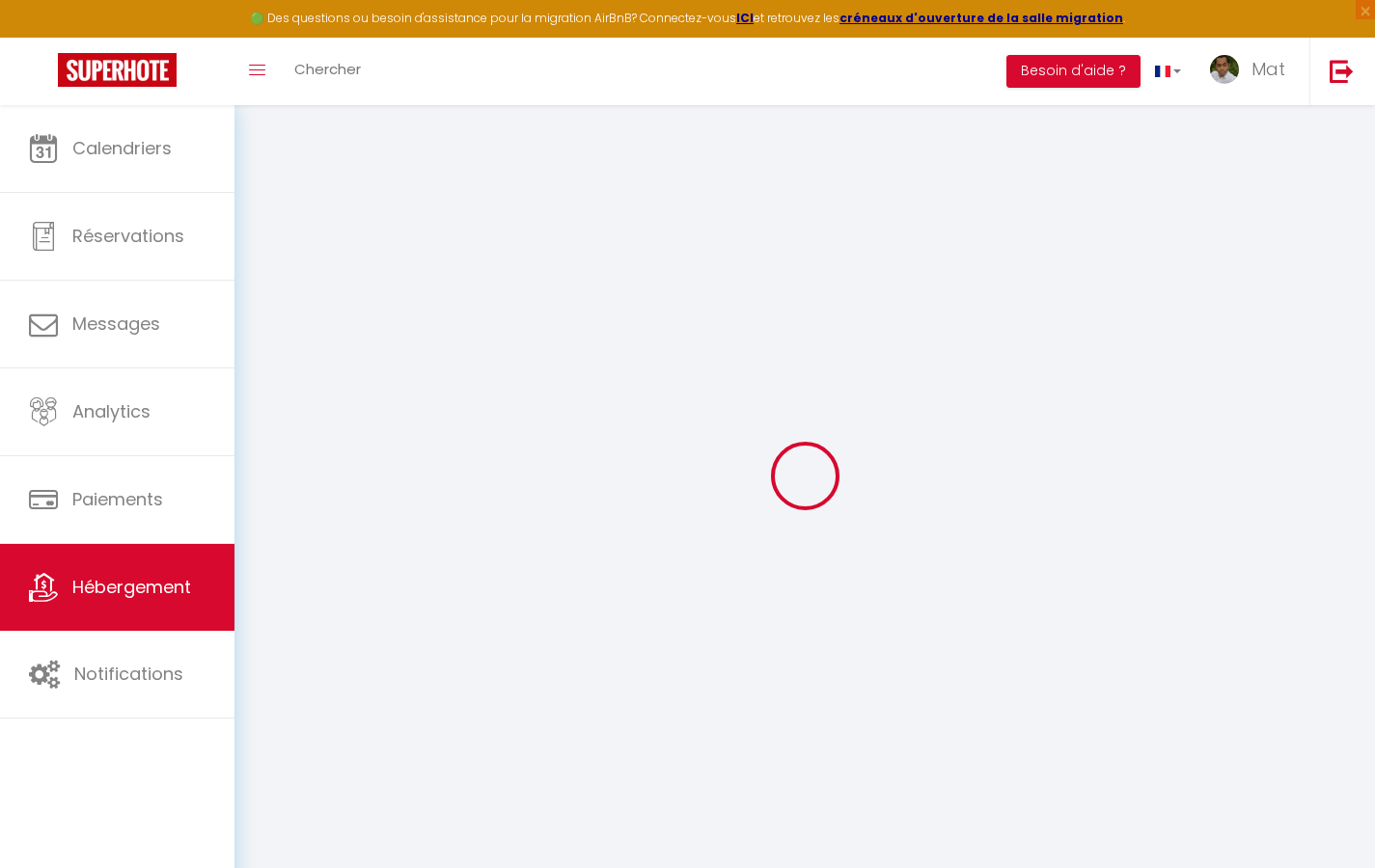
select select
type input "Duplex La Fusterie"
type input "IMMO"
type input "MRA"
type input "[STREET_ADDRESS]"
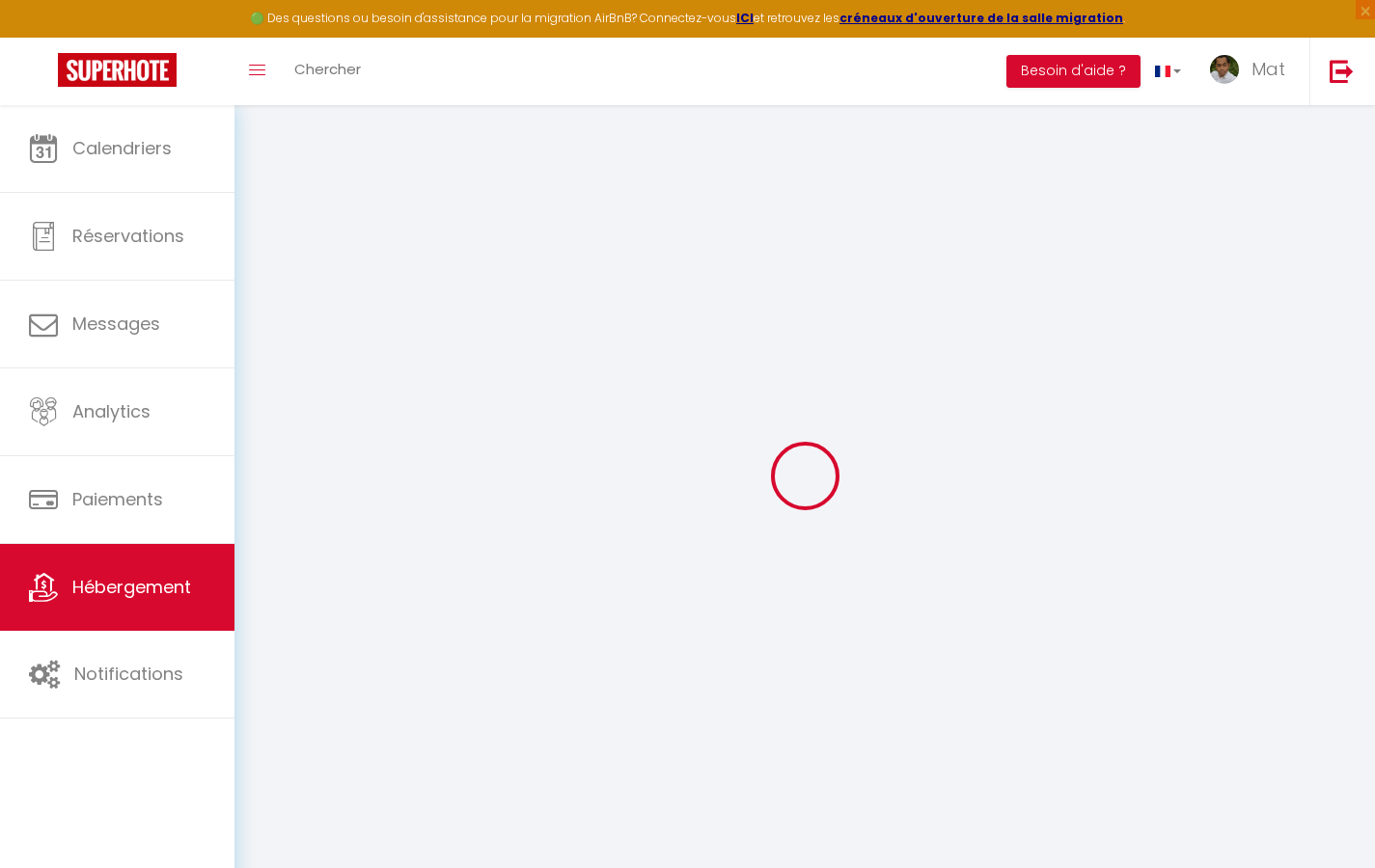
type input "33800"
type input "[GEOGRAPHIC_DATA]"
select select "6"
type input "35"
type input "20"
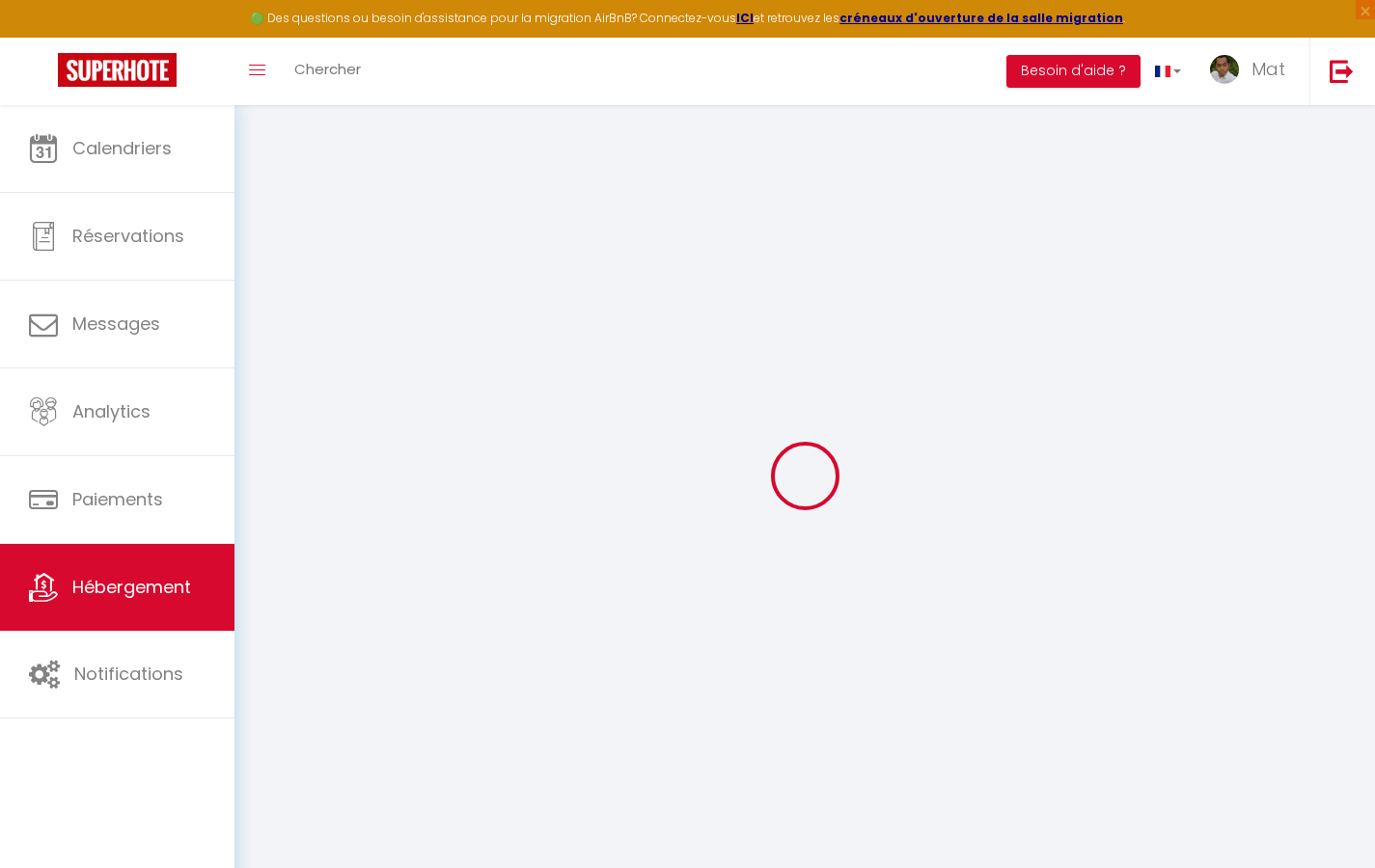
type input "30"
type input "1.65"
type input "200"
select select
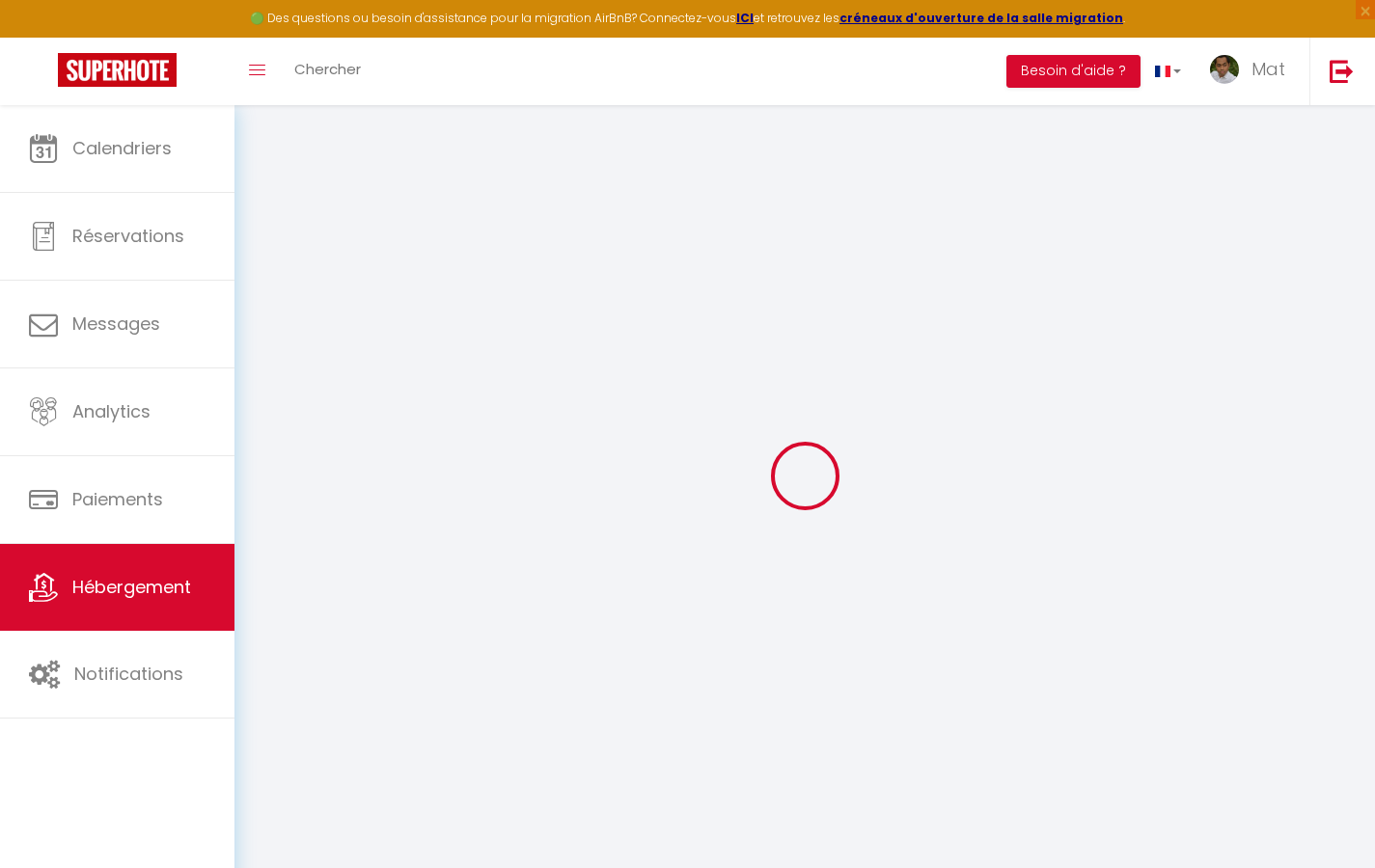
select select
type input "[STREET_ADDRESS]"
type input "33800"
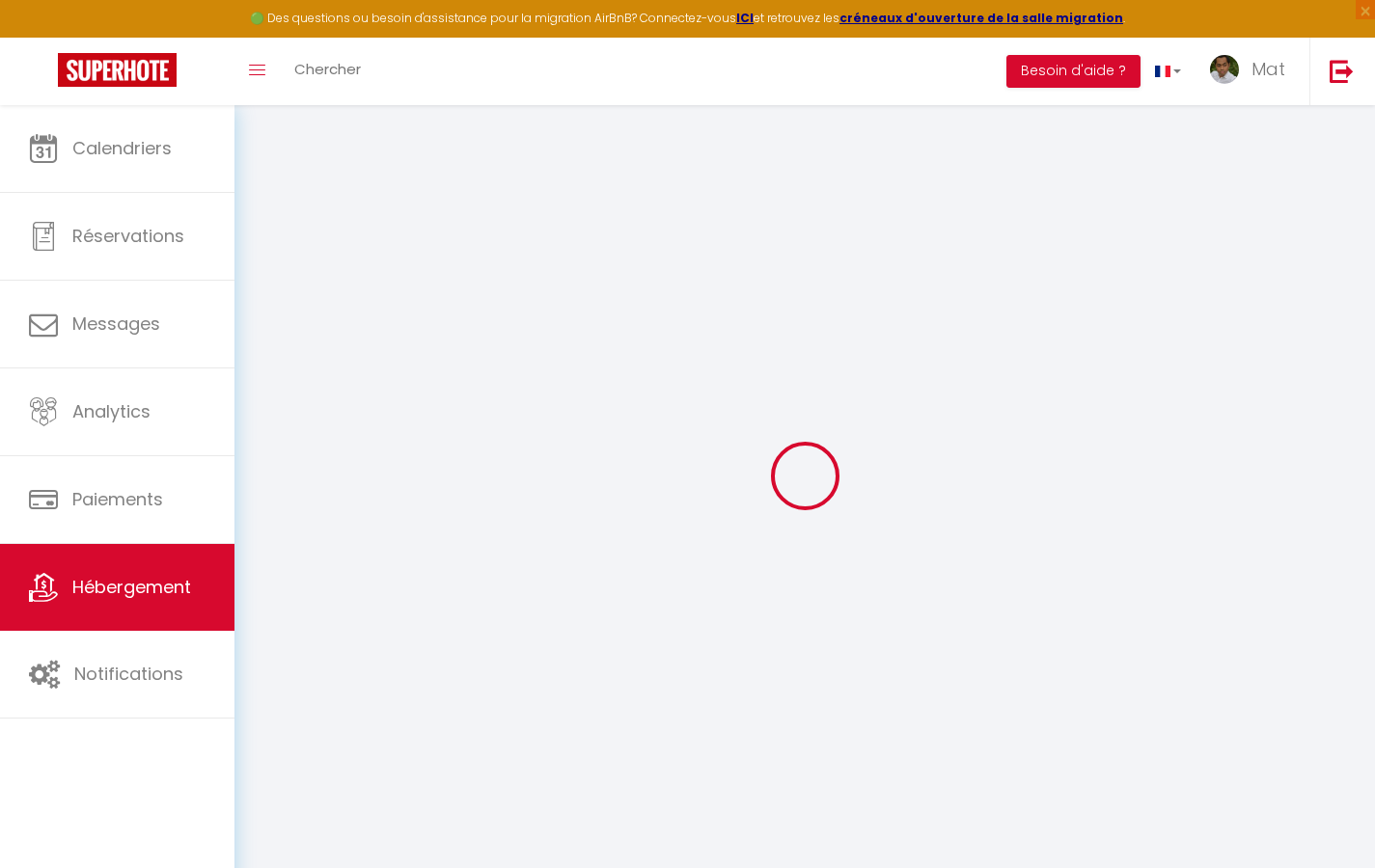
type input "[GEOGRAPHIC_DATA]"
type input "[EMAIL_ADDRESS][DOMAIN_NAME]"
select select "742"
checkbox input "true"
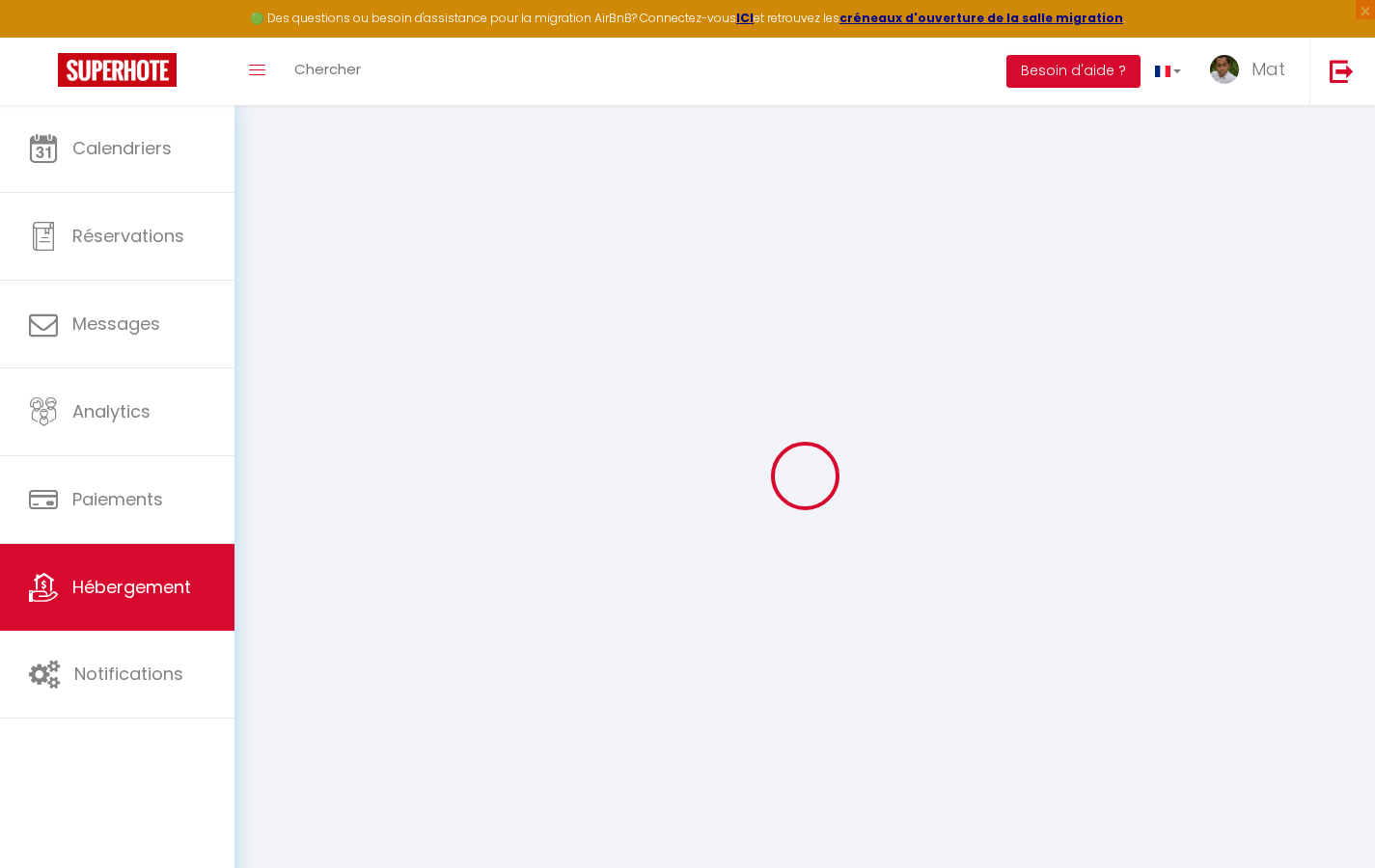
checkbox input "true"
checkbox input "false"
type input "10"
type input "50"
type input "0"
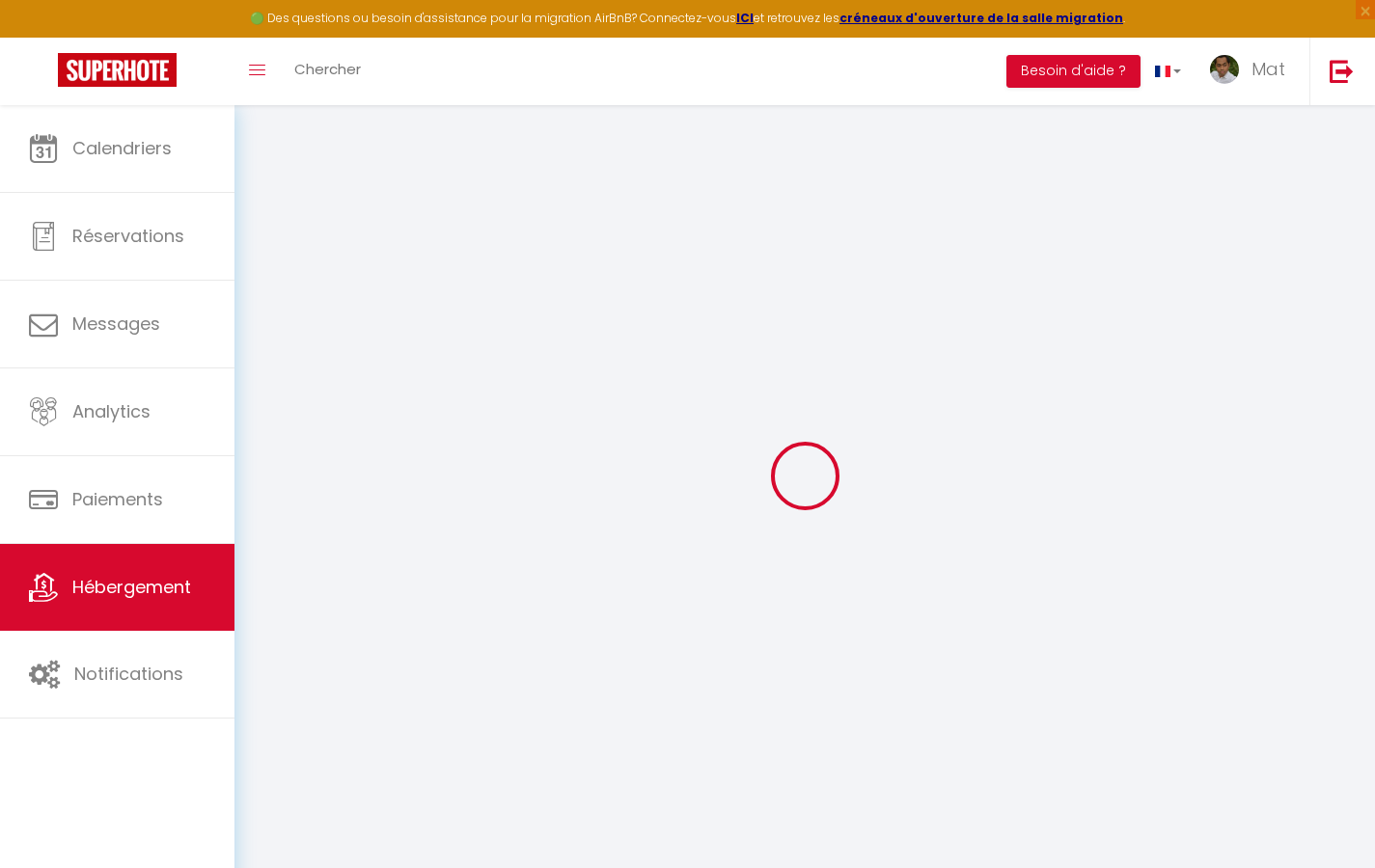
type input "0"
select select "2365"
select select
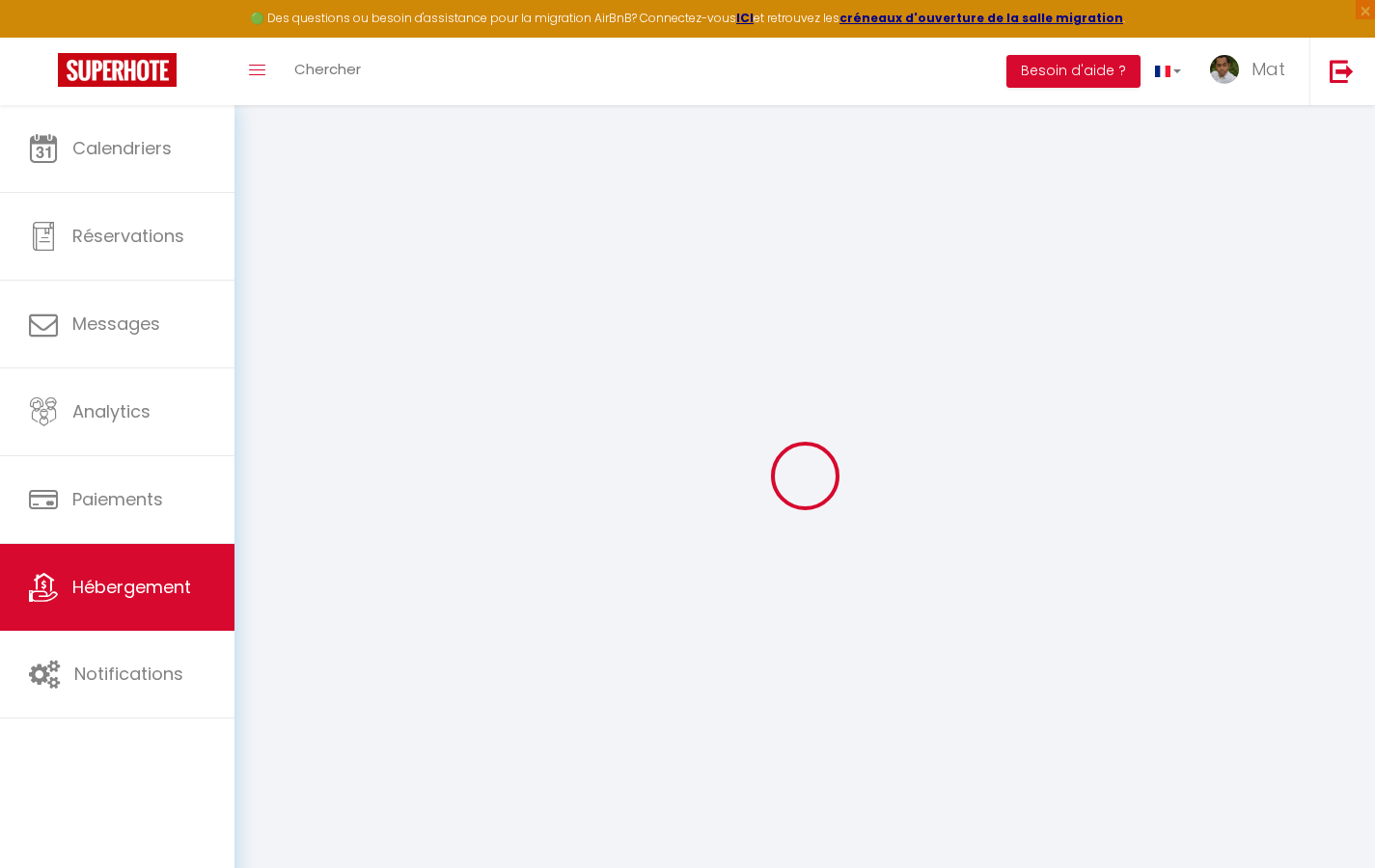
select select
checkbox input "true"
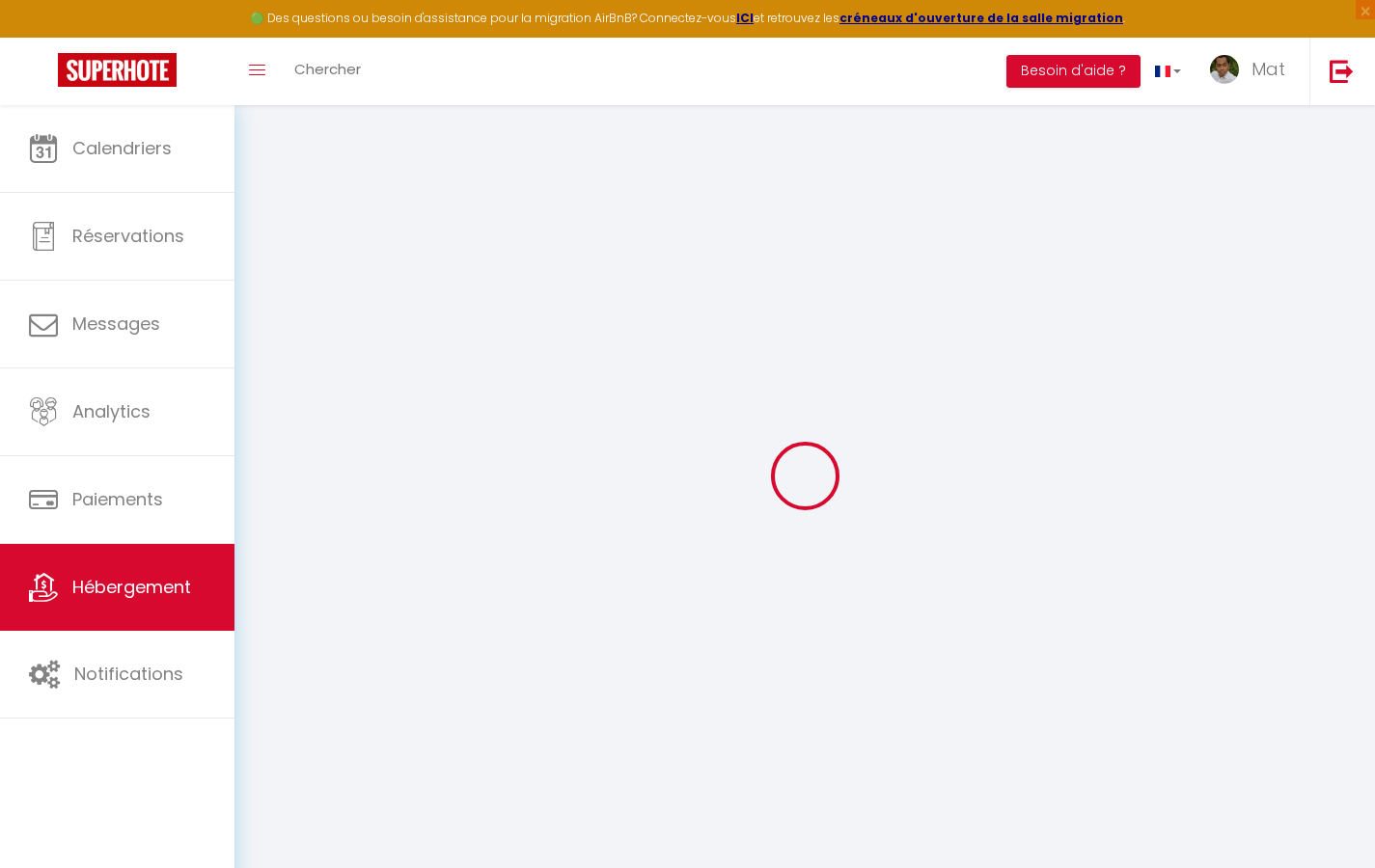
checkbox input "true"
checkbox input "false"
select select
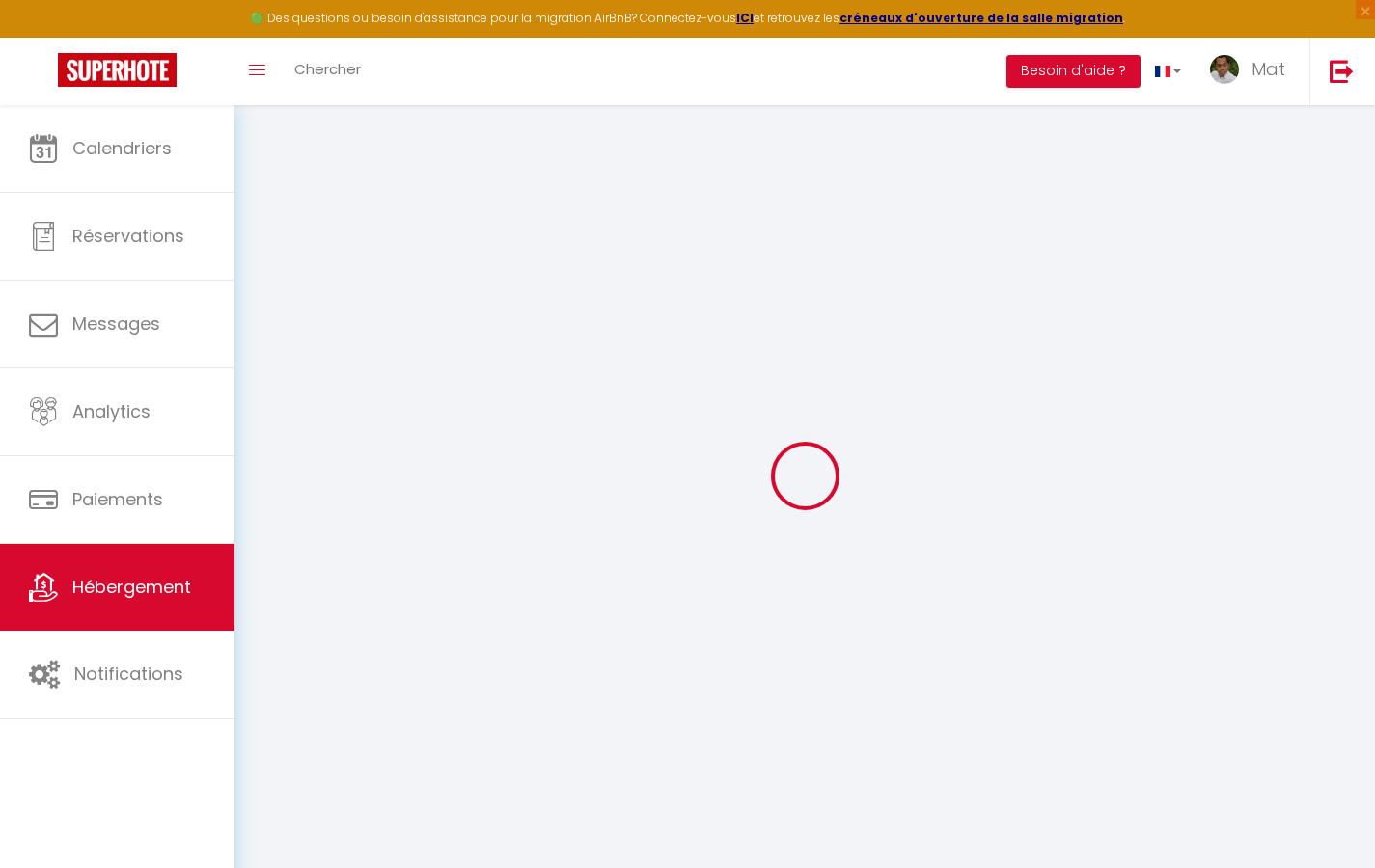
select select
checkbox input "true"
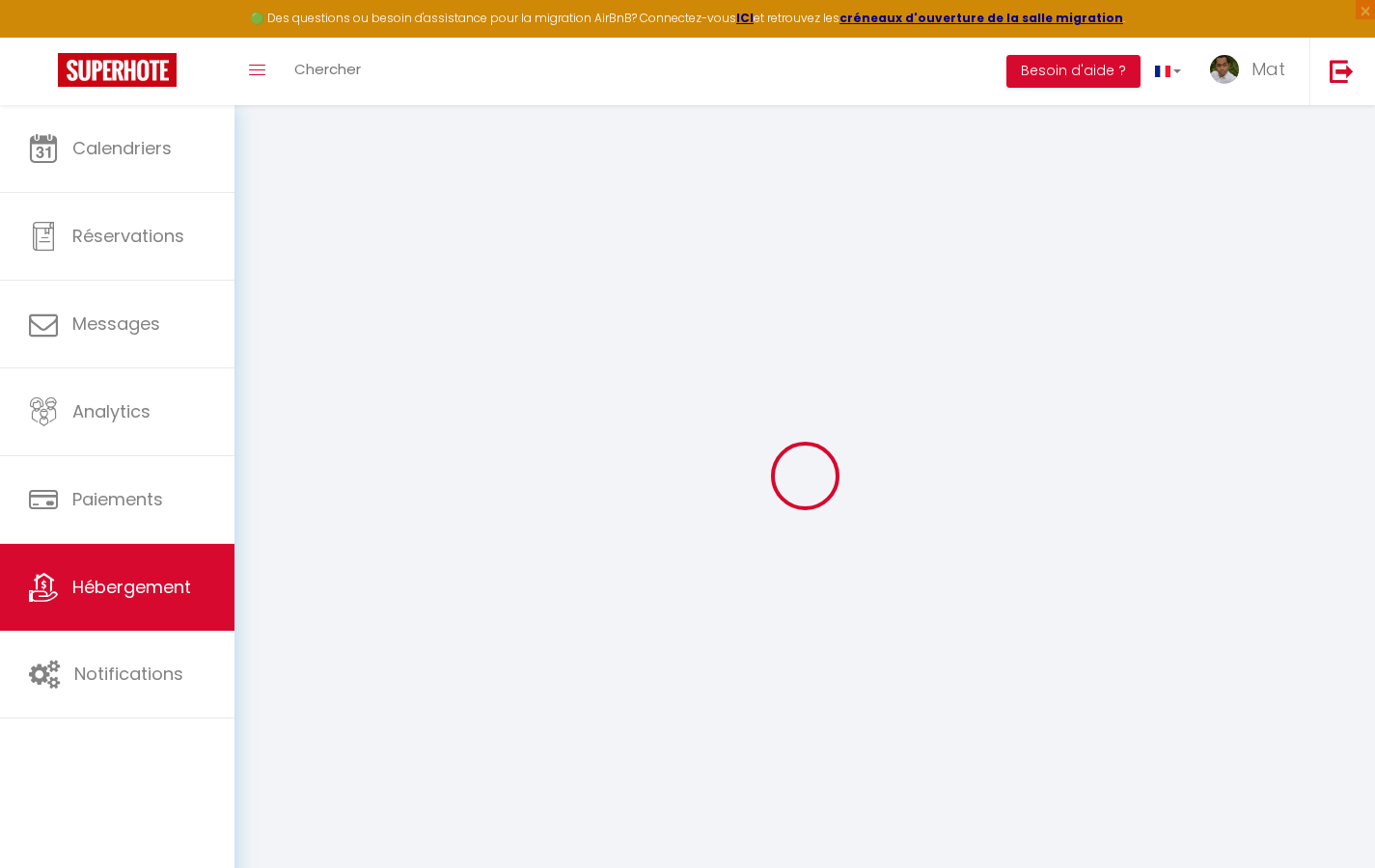
checkbox input "true"
checkbox input "false"
checkbox input "true"
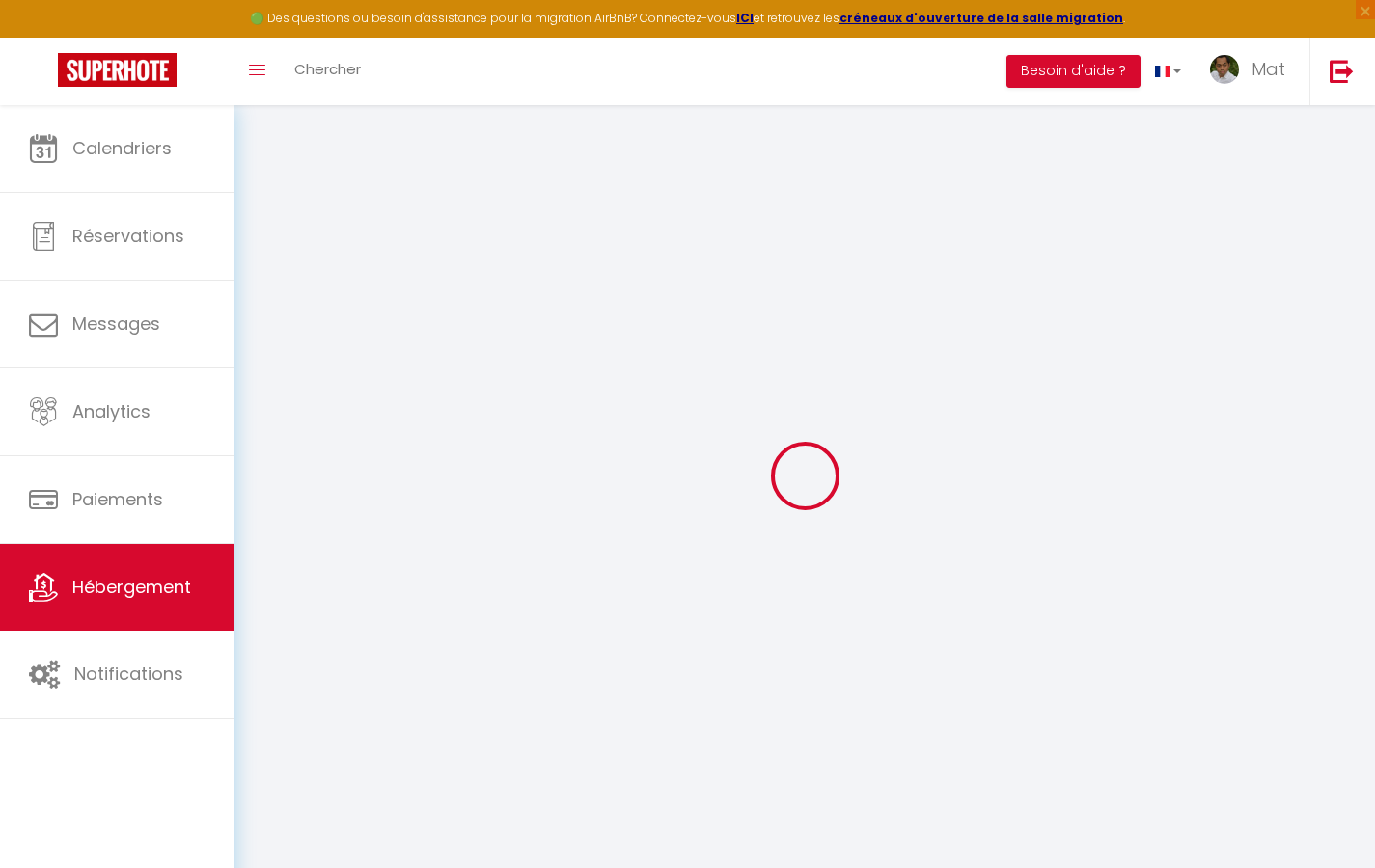
checkbox input "false"
select select "17:00"
select select "23:30"
select select "10:00"
select select "30"
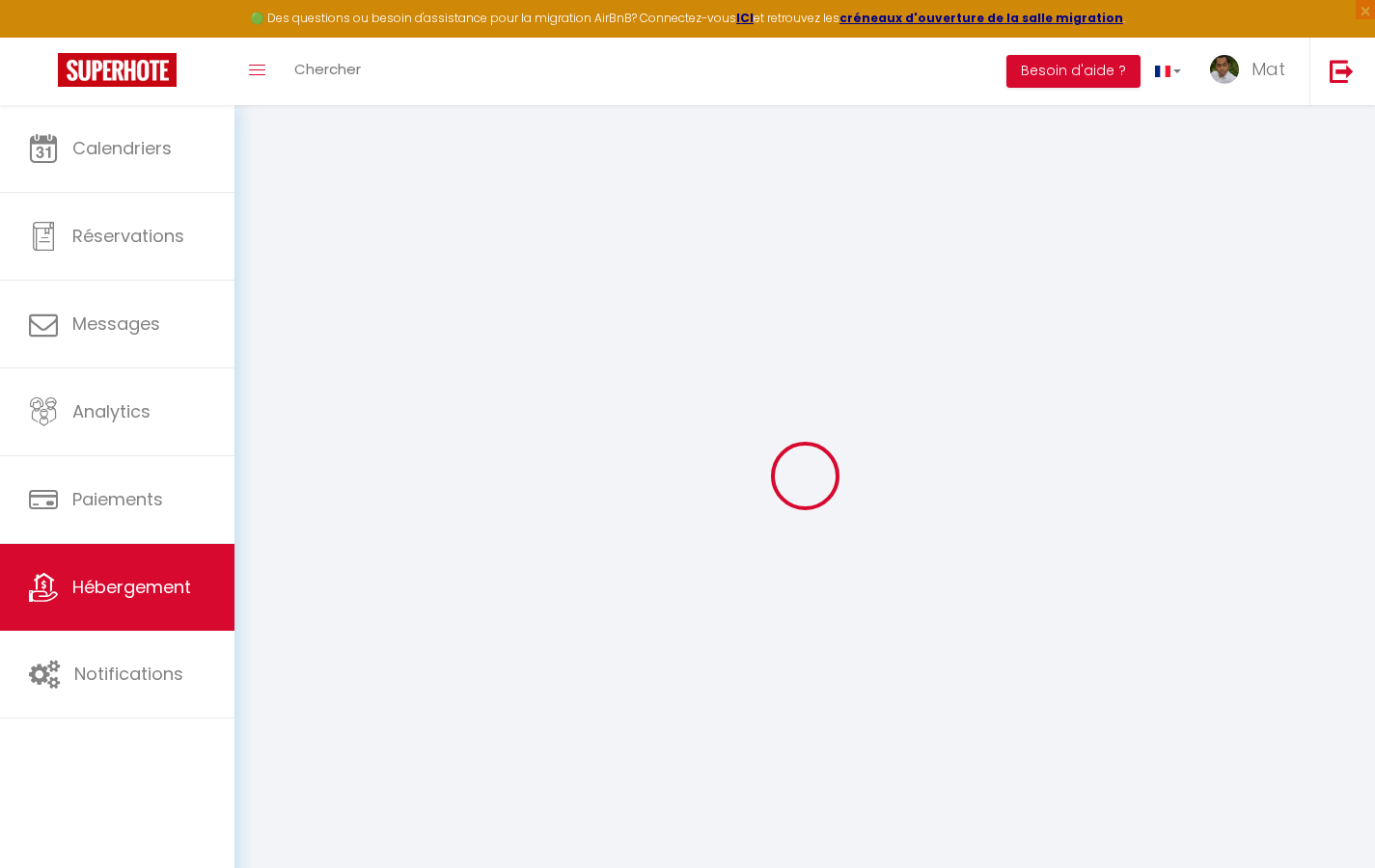
select select "120"
checkbox input "true"
